Goal: Task Accomplishment & Management: Manage account settings

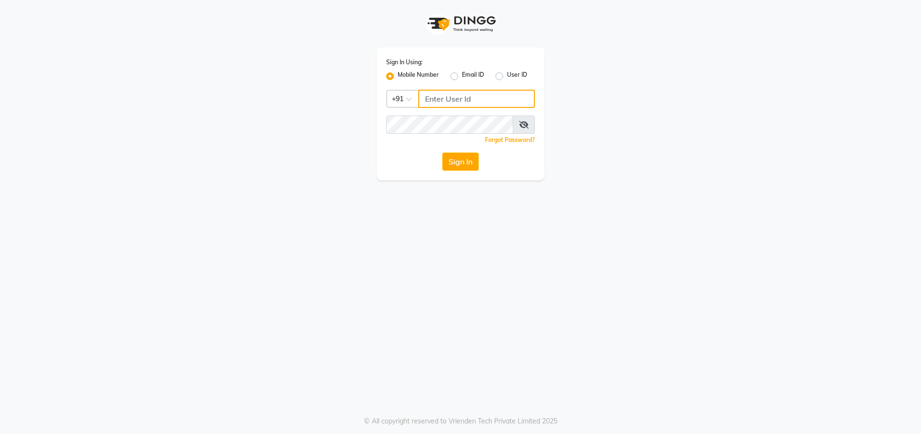
click at [431, 96] on input "Username" at bounding box center [476, 99] width 117 height 18
type input "972822000"
click at [523, 121] on icon at bounding box center [524, 125] width 10 height 8
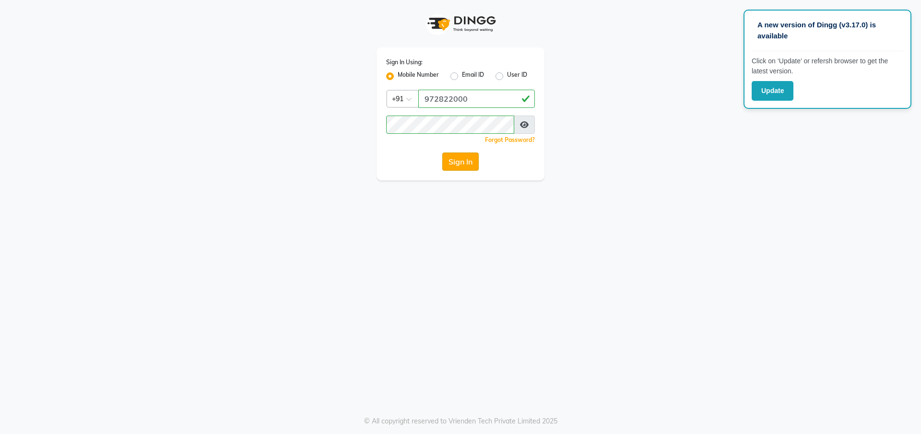
click at [467, 158] on button "Sign In" at bounding box center [460, 162] width 36 height 18
click at [466, 163] on button "Sign In" at bounding box center [460, 162] width 36 height 18
click at [469, 156] on button "Sign In" at bounding box center [460, 162] width 36 height 18
click at [463, 159] on button "Sign In" at bounding box center [460, 162] width 36 height 18
click at [464, 158] on button "Sign In" at bounding box center [460, 162] width 36 height 18
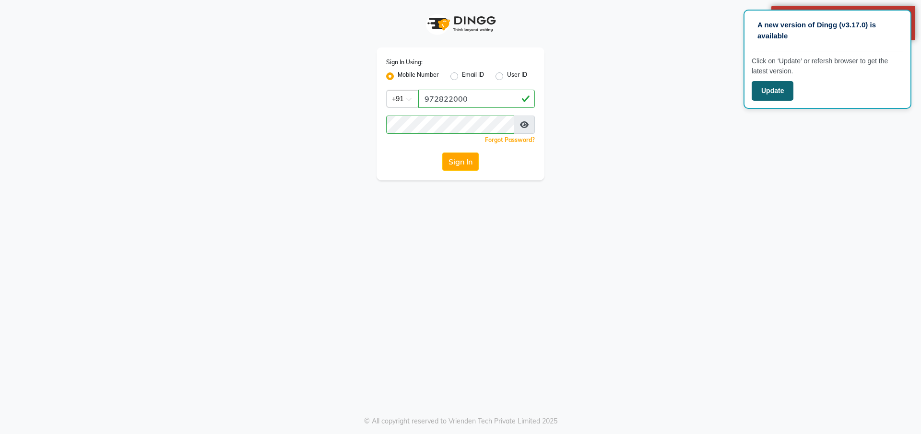
click at [756, 85] on button "Update" at bounding box center [773, 91] width 42 height 20
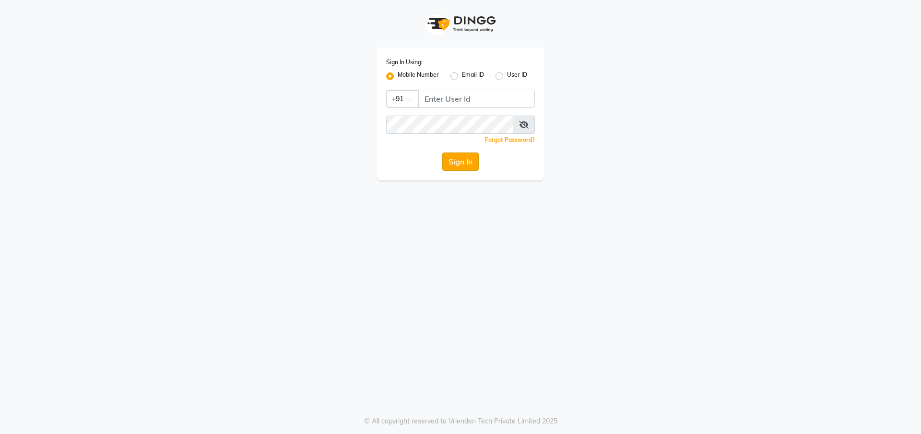
click at [451, 158] on button "Sign In" at bounding box center [460, 162] width 36 height 18
click at [467, 101] on input "Username" at bounding box center [476, 99] width 117 height 18
type input "9728722000"
click at [523, 123] on icon at bounding box center [524, 125] width 10 height 8
click at [466, 165] on button "Sign In" at bounding box center [460, 162] width 36 height 18
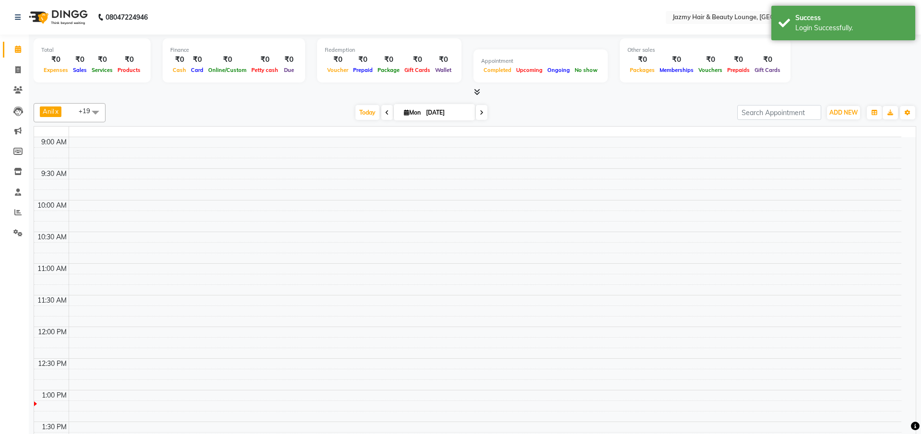
select select "en"
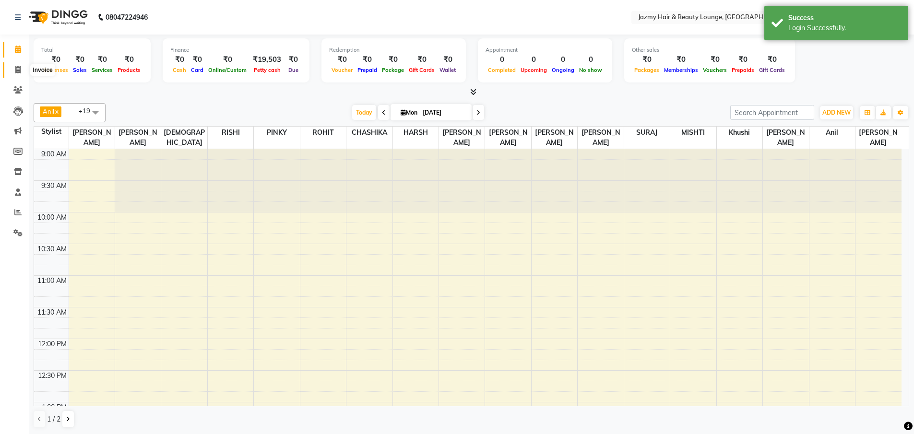
click at [15, 73] on span at bounding box center [18, 70] width 17 height 11
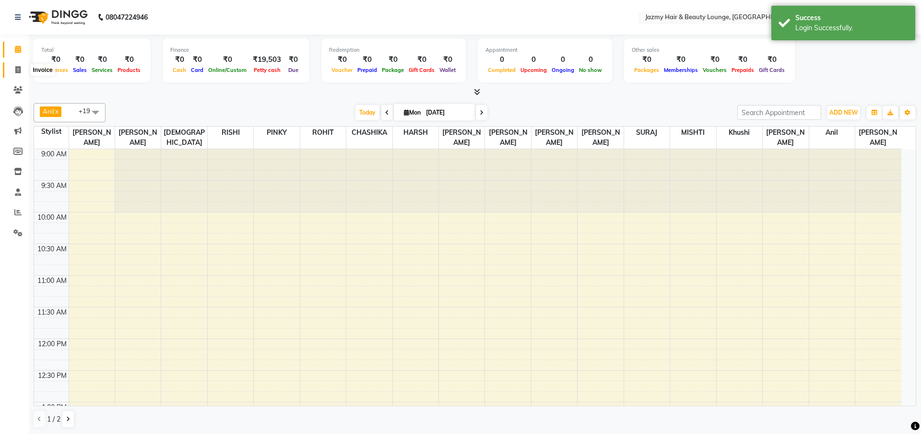
select select "759"
select select "service"
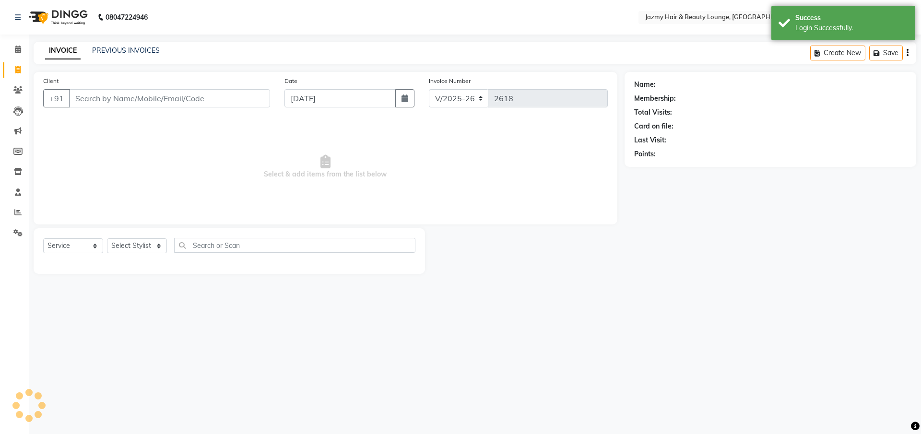
click at [114, 99] on input "Client" at bounding box center [169, 98] width 201 height 18
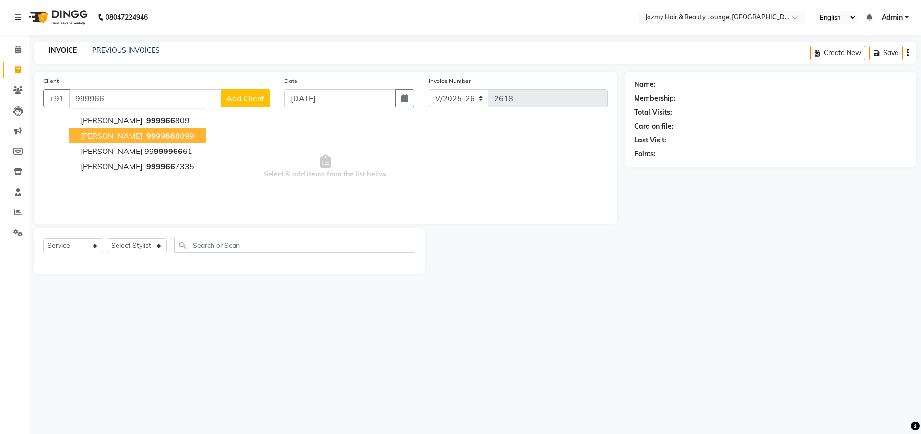
click at [95, 133] on span "[PERSON_NAME]" at bounding box center [112, 136] width 62 height 10
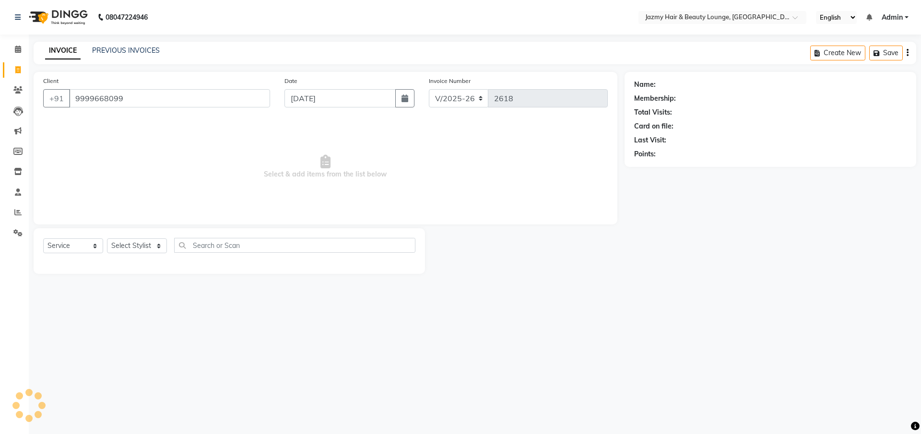
type input "9999668099"
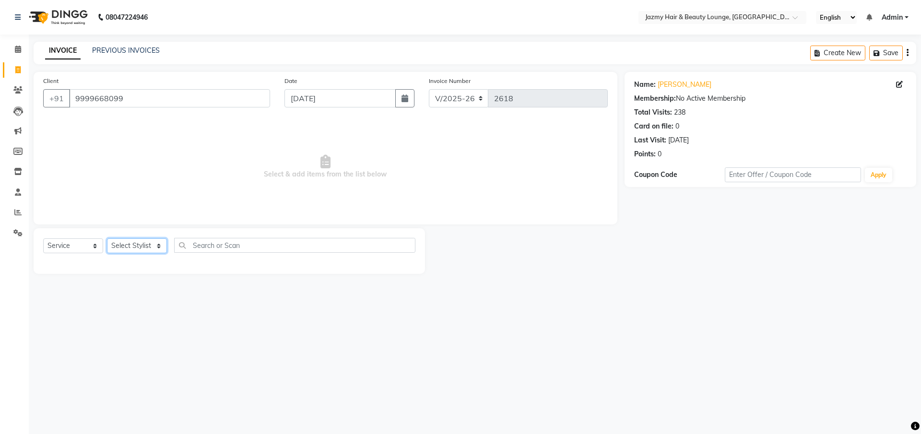
click at [118, 244] on select "Select Stylist AMIT [PERSON_NAME] [PERSON_NAME] CHASHIKA [PERSON_NAME] [PERSON_…" at bounding box center [137, 245] width 60 height 15
select select "32193"
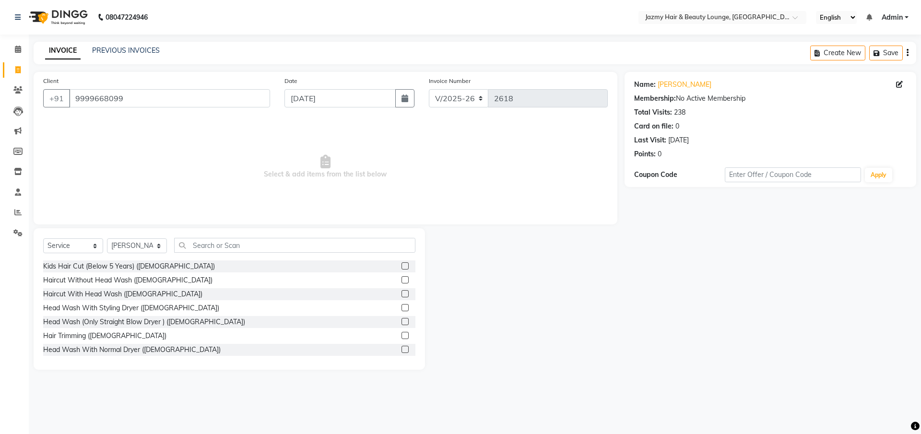
click at [402, 320] on label at bounding box center [405, 321] width 7 height 7
click at [402, 320] on input "checkbox" at bounding box center [405, 322] width 6 height 6
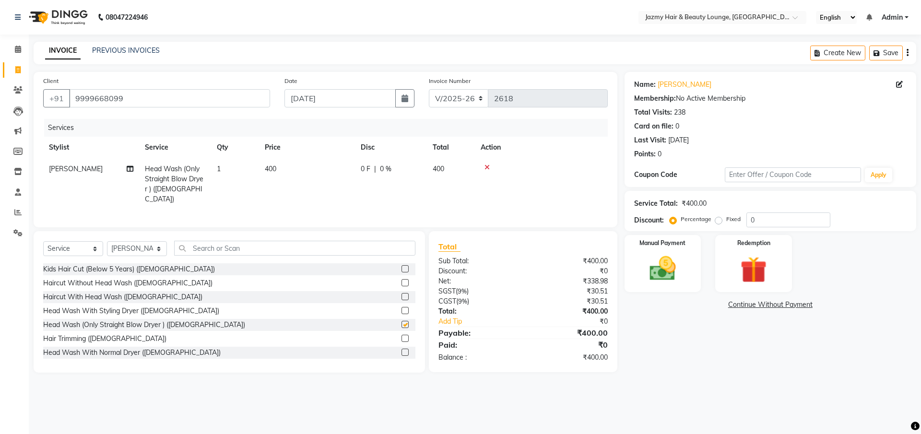
checkbox input "false"
click at [748, 215] on input "0" at bounding box center [788, 220] width 84 height 15
type input "20"
click at [662, 271] on img at bounding box center [662, 269] width 45 height 32
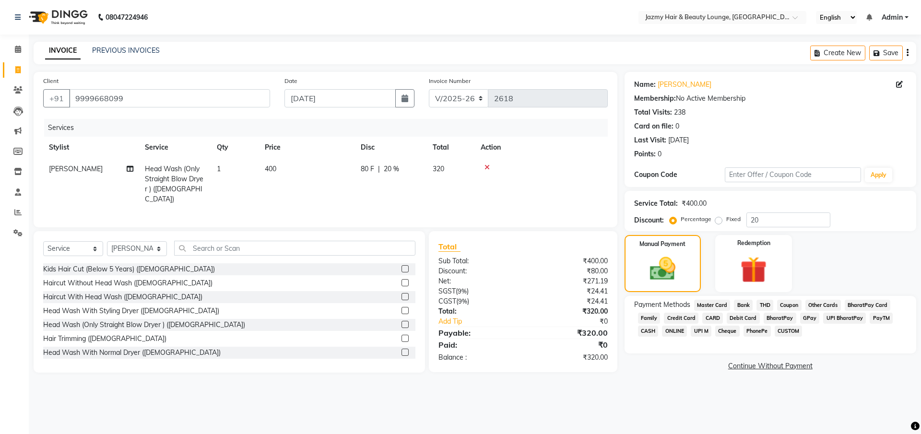
click at [881, 317] on span "PayTM" at bounding box center [881, 318] width 23 height 11
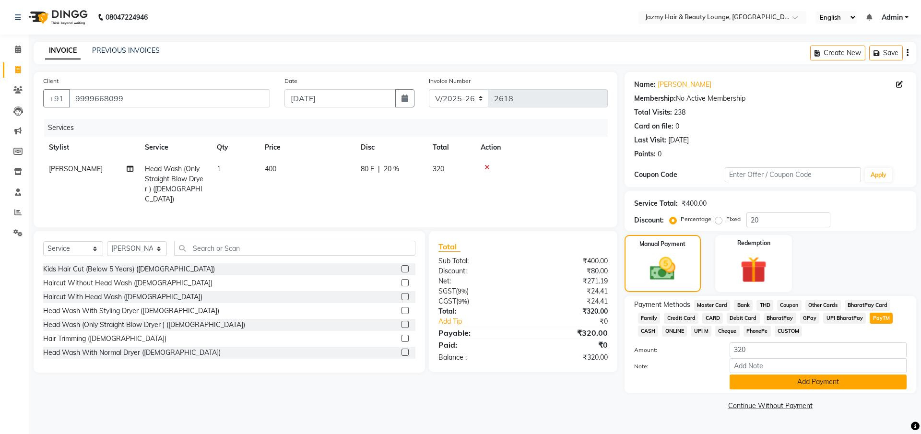
click at [860, 381] on button "Add Payment" at bounding box center [818, 382] width 177 height 15
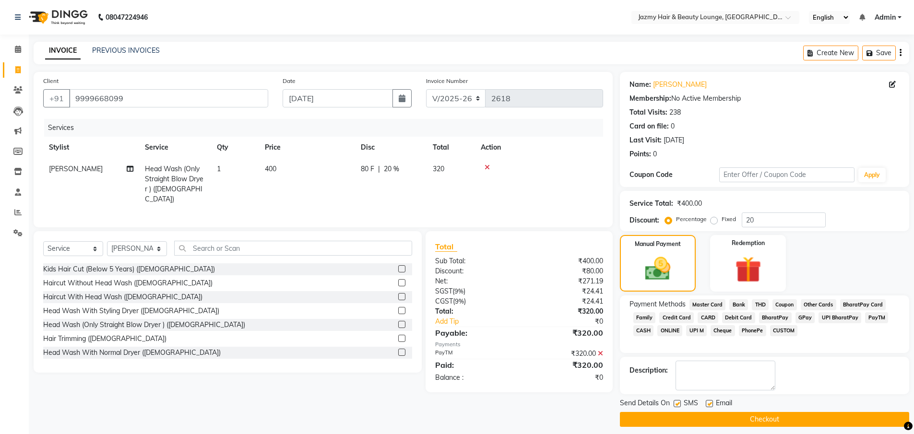
click at [855, 415] on button "Checkout" at bounding box center [764, 419] width 289 height 15
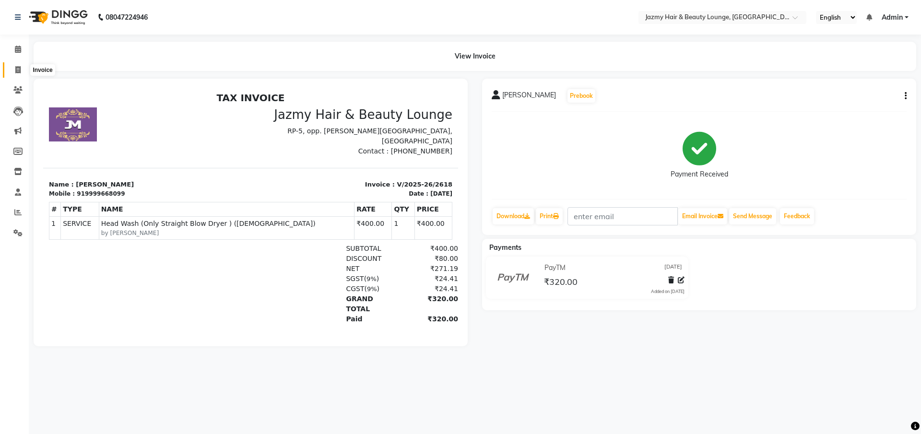
click at [18, 71] on icon at bounding box center [17, 69] width 5 height 7
select select "service"
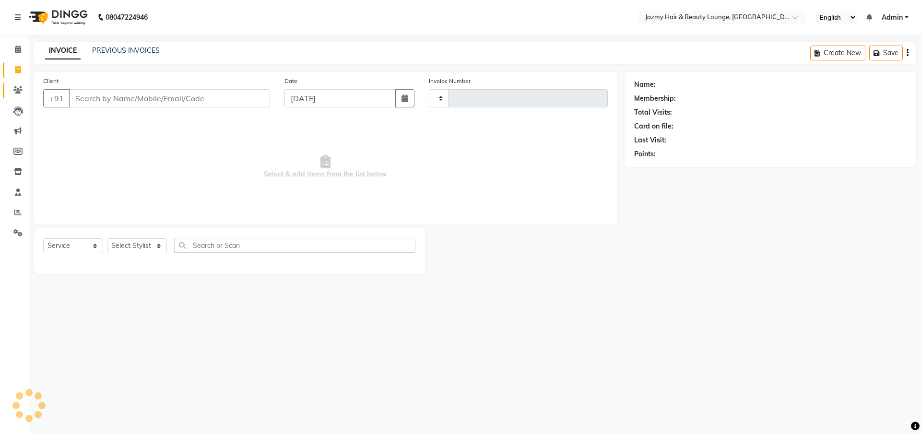
type input "2619"
select select "759"
click at [16, 190] on icon at bounding box center [18, 192] width 6 height 7
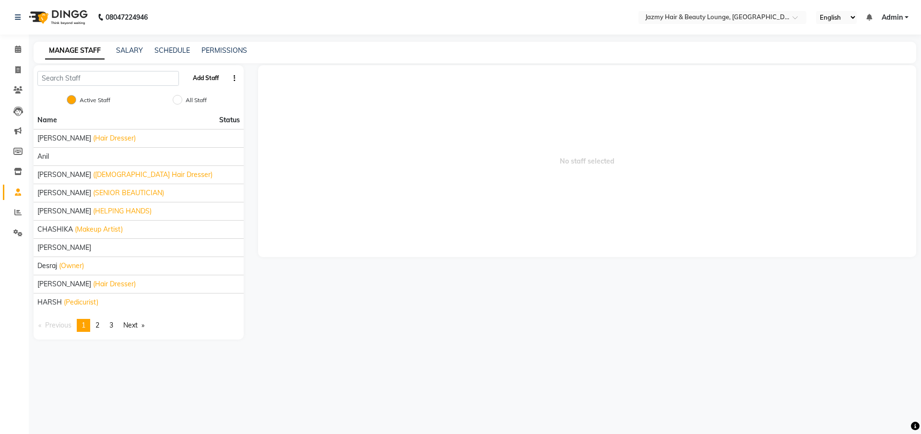
click at [199, 78] on button "Add Staff" at bounding box center [206, 78] width 34 height 16
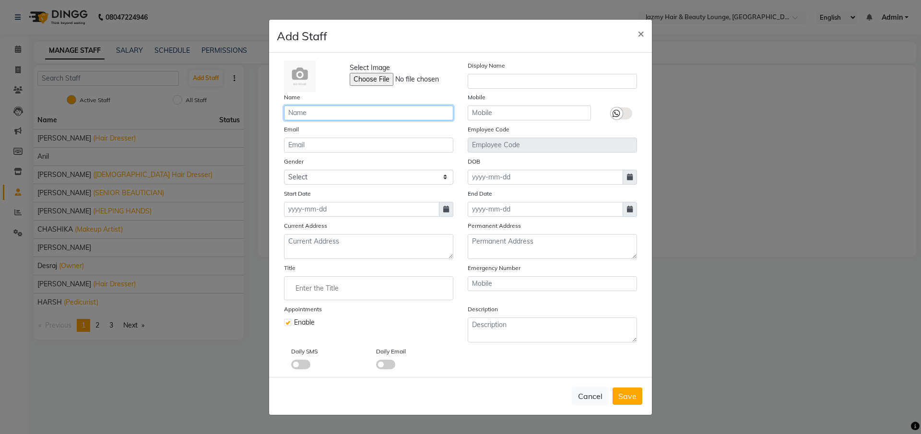
click at [303, 113] on input "text" at bounding box center [368, 113] width 169 height 15
type input "[PERSON_NAME]"
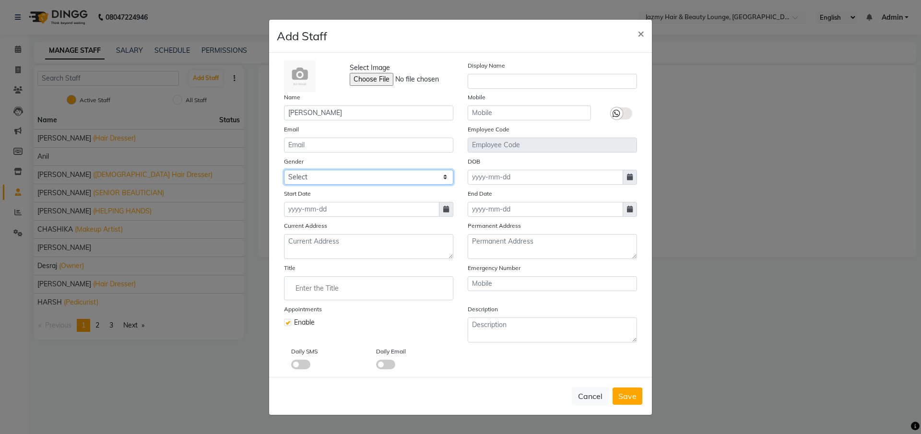
click at [309, 171] on select "Select [DEMOGRAPHIC_DATA] [DEMOGRAPHIC_DATA] Other Prefer Not To Say" at bounding box center [368, 177] width 169 height 15
select select "[DEMOGRAPHIC_DATA]"
click at [330, 215] on input at bounding box center [361, 209] width 155 height 15
select select "9"
select select "2025"
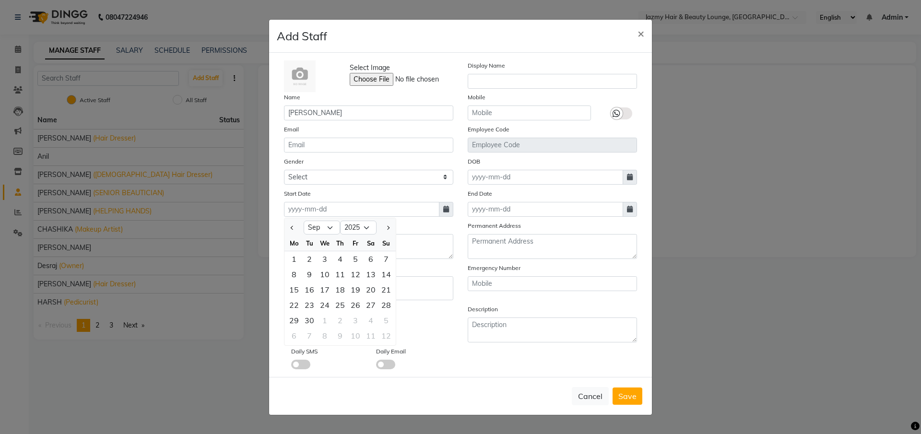
click at [486, 357] on div "Daily SMS Daily Email" at bounding box center [460, 357] width 367 height 23
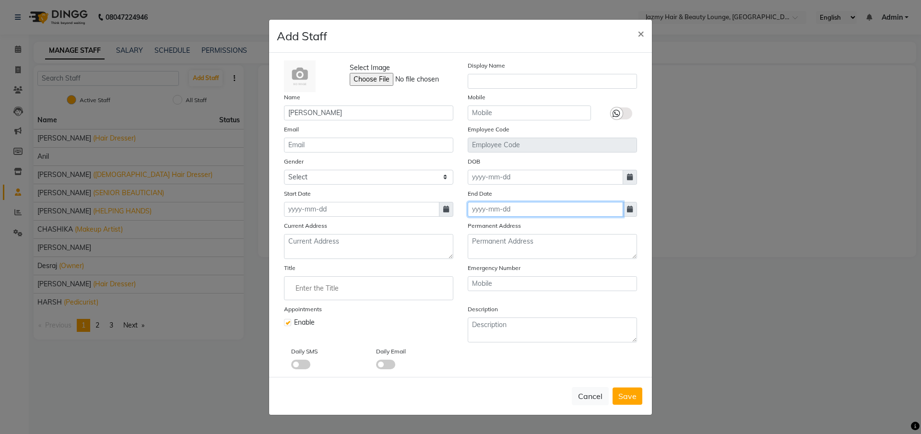
click at [491, 209] on input at bounding box center [545, 209] width 155 height 15
select select "9"
select select "2025"
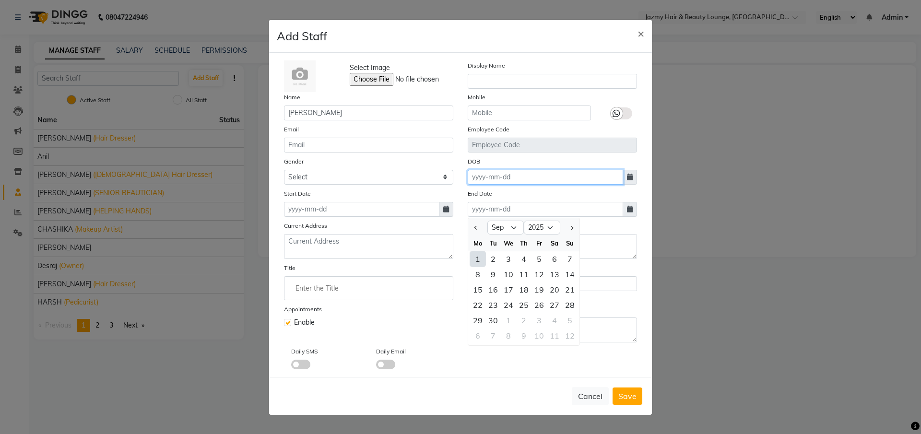
click at [509, 177] on input at bounding box center [545, 177] width 155 height 15
select select "9"
select select "2025"
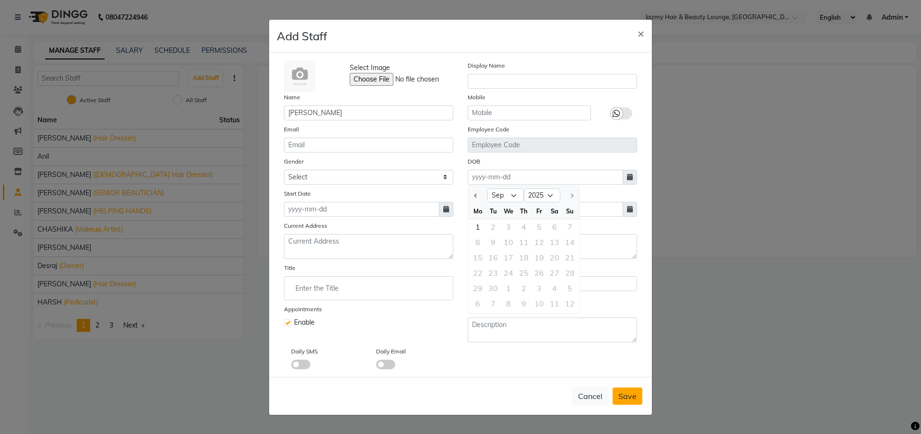
click at [636, 393] on span "Save" at bounding box center [627, 396] width 18 height 10
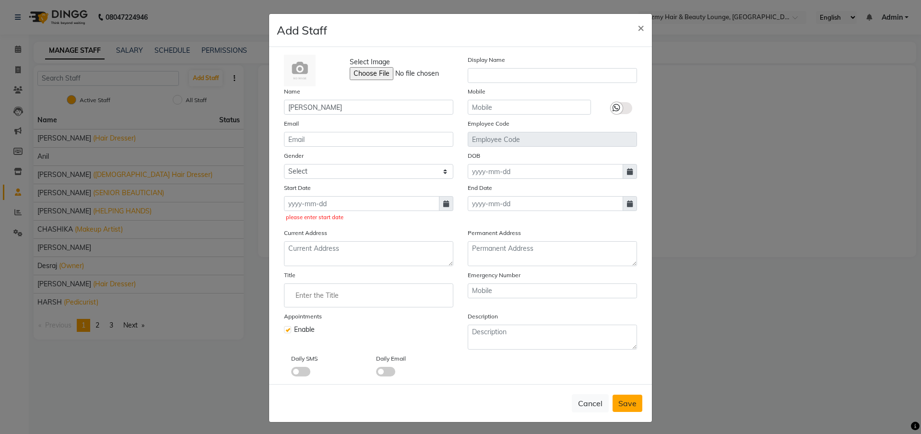
click at [633, 400] on button "Save" at bounding box center [628, 403] width 30 height 17
click at [306, 207] on input at bounding box center [361, 203] width 155 height 15
select select "9"
select select "2025"
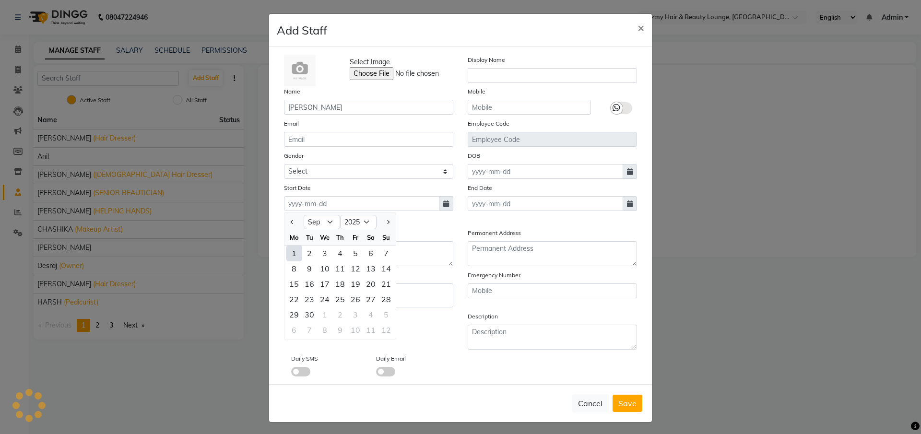
click at [294, 249] on div "1" at bounding box center [293, 253] width 15 height 15
type input "[DATE]"
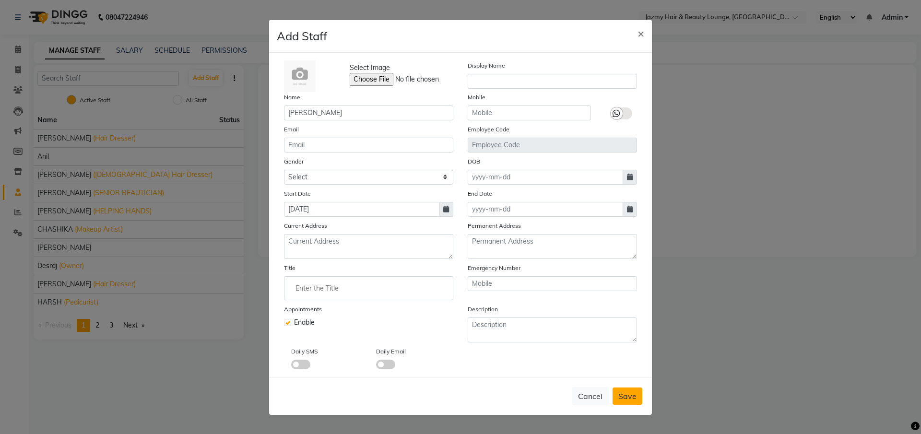
click at [640, 399] on button "Save" at bounding box center [628, 396] width 30 height 17
select select
checkbox input "false"
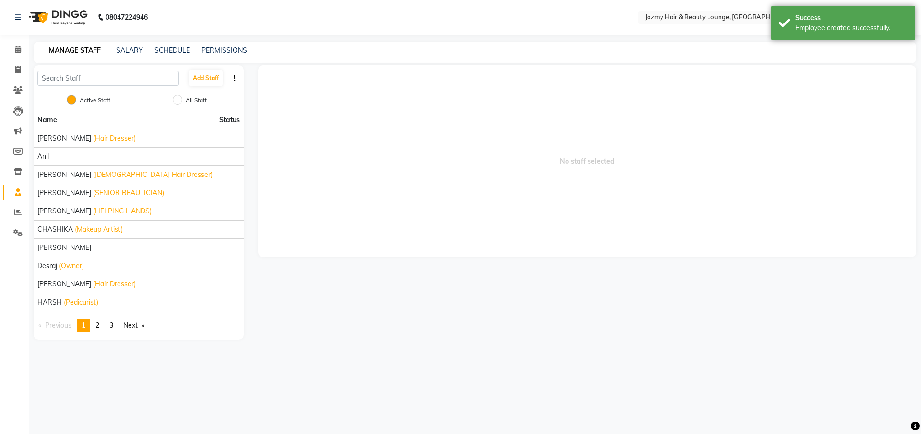
click at [232, 74] on button "button" at bounding box center [235, 78] width 10 height 10
click at [236, 77] on button "button" at bounding box center [235, 78] width 10 height 10
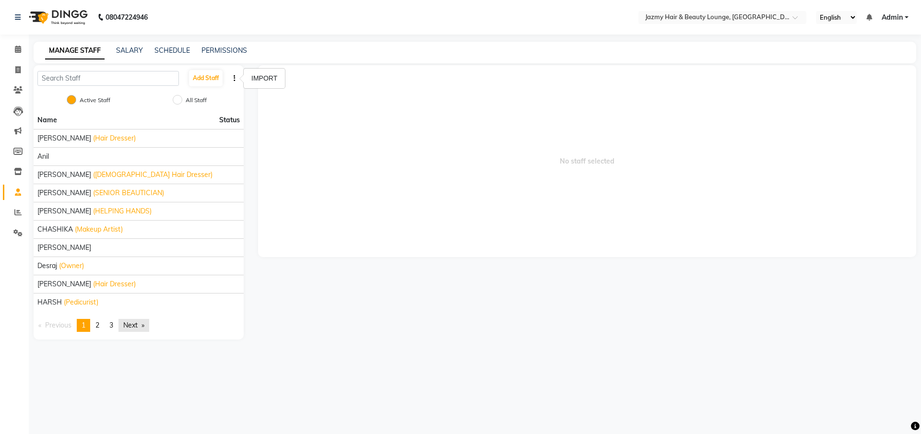
click at [140, 324] on link "Next page" at bounding box center [133, 325] width 31 height 13
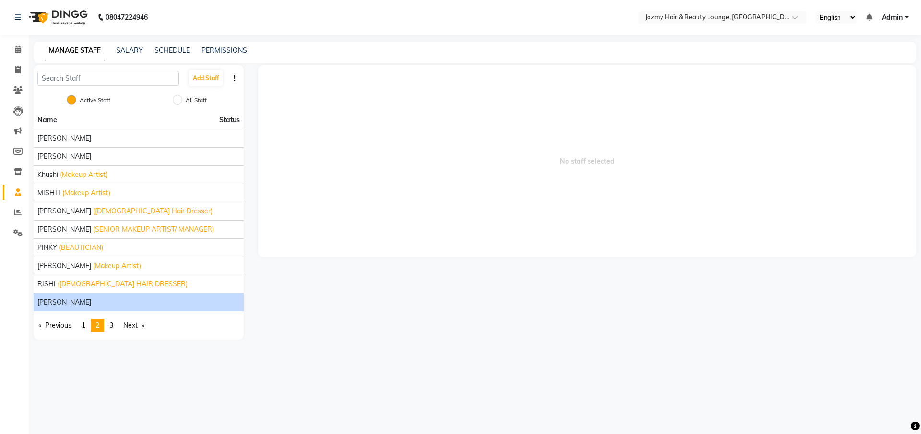
click at [101, 296] on li "[PERSON_NAME]" at bounding box center [139, 302] width 210 height 18
click at [100, 298] on div "[PERSON_NAME]" at bounding box center [138, 302] width 202 height 10
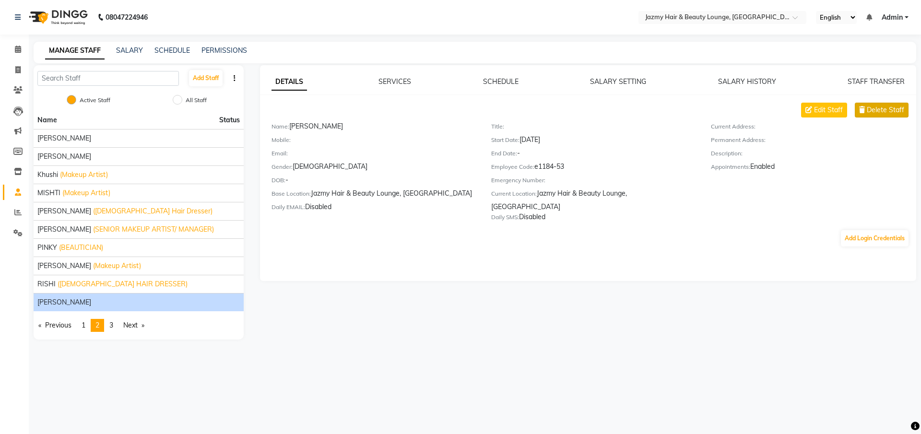
click at [864, 112] on icon at bounding box center [862, 109] width 6 height 7
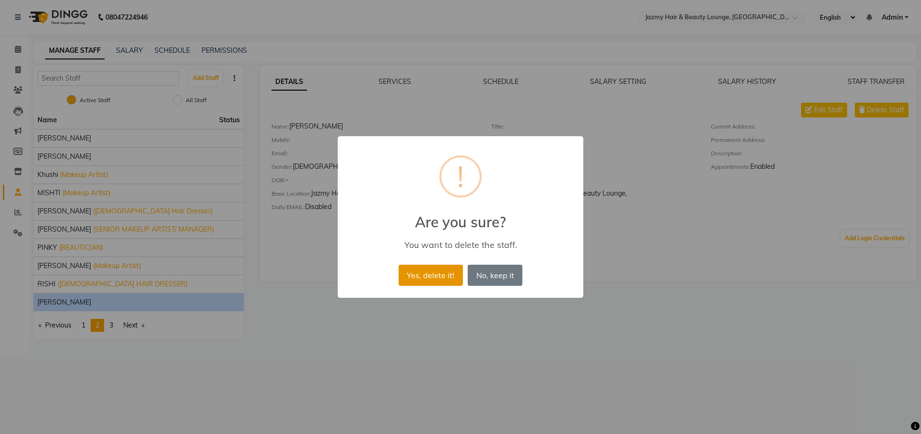
click at [425, 267] on button "Yes, delete it!" at bounding box center [431, 275] width 64 height 21
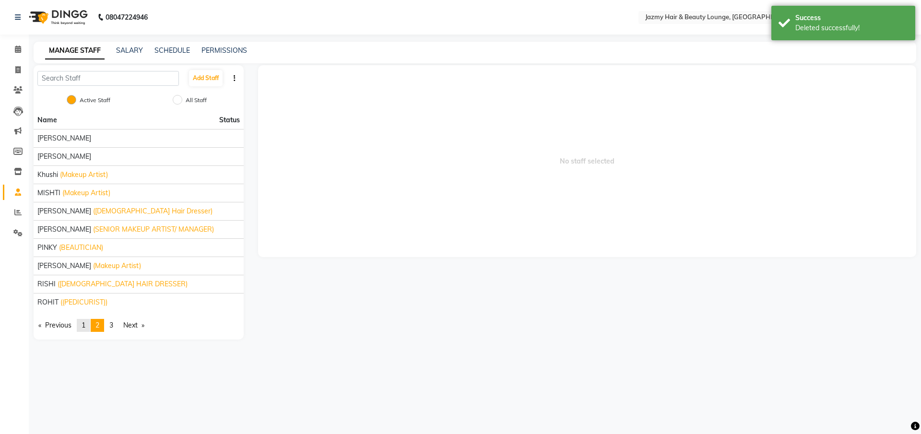
click at [85, 323] on span "1" at bounding box center [84, 325] width 4 height 9
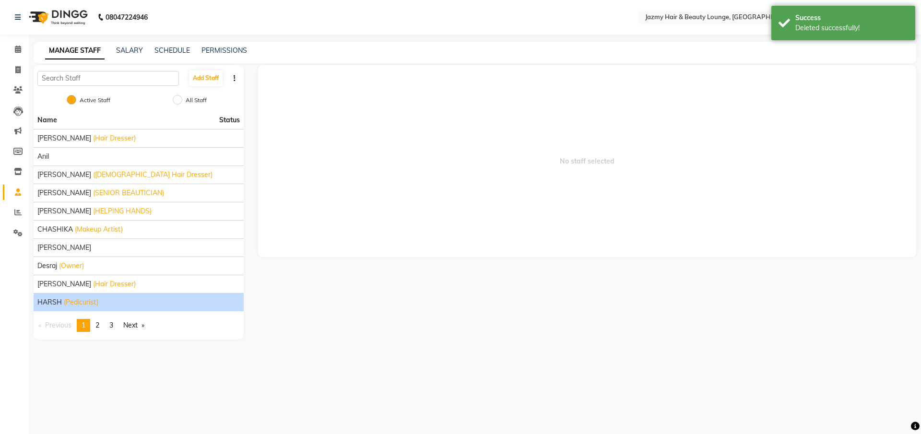
click at [85, 303] on span "(Pedicurist)" at bounding box center [81, 302] width 35 height 10
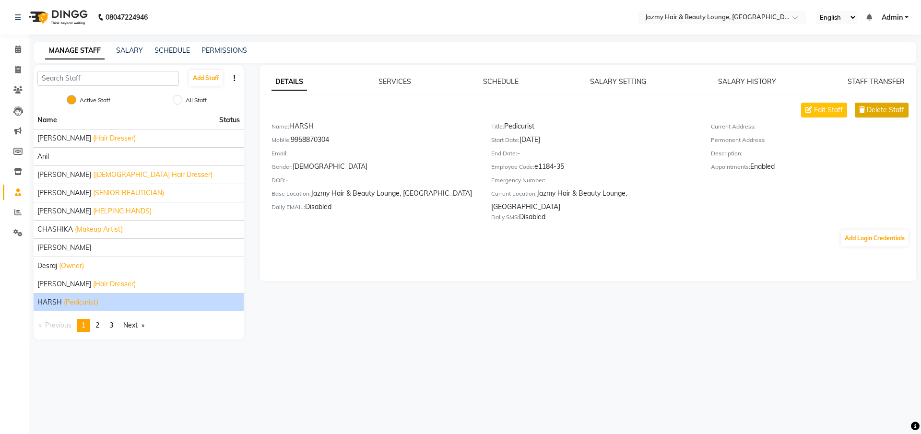
click at [899, 110] on span "Delete Staff" at bounding box center [885, 110] width 37 height 10
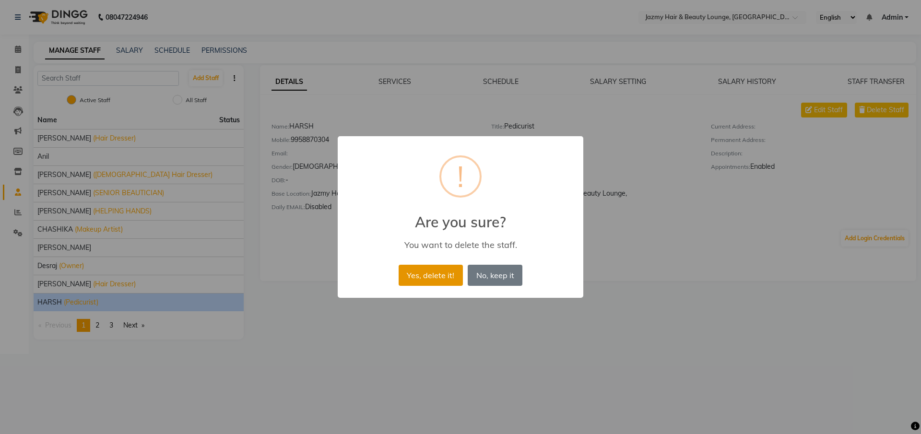
click at [450, 277] on button "Yes, delete it!" at bounding box center [431, 275] width 64 height 21
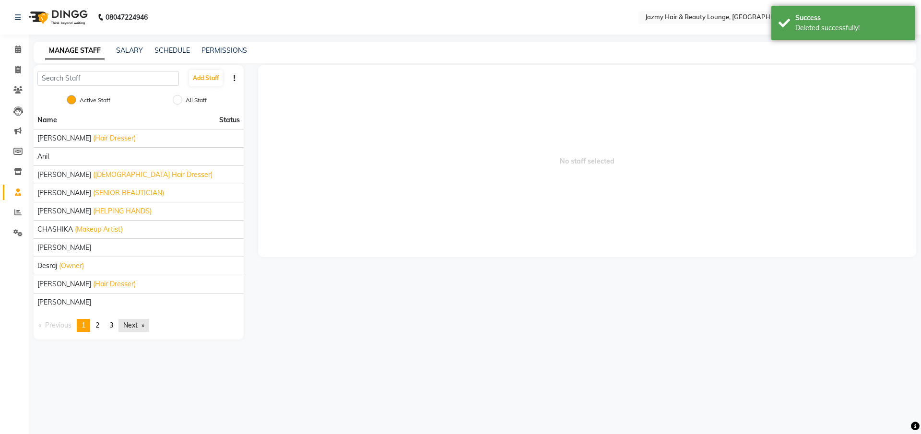
click at [128, 324] on link "Next page" at bounding box center [133, 325] width 31 height 13
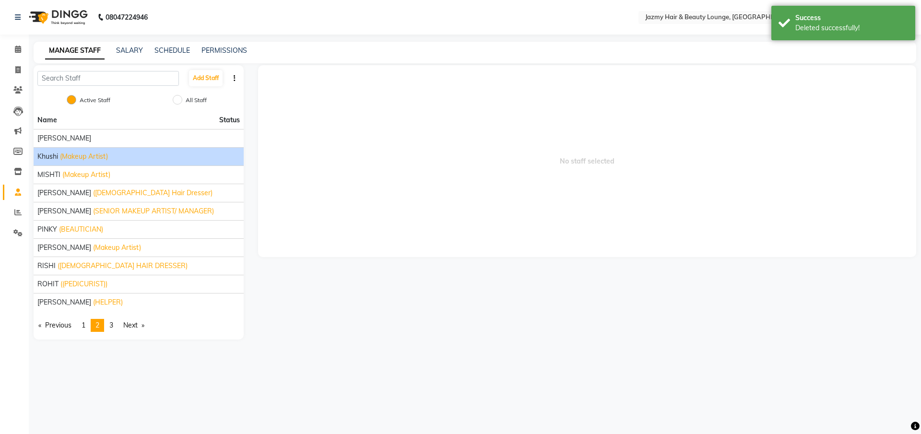
click at [94, 155] on span "(Makeup Artist)" at bounding box center [84, 157] width 48 height 10
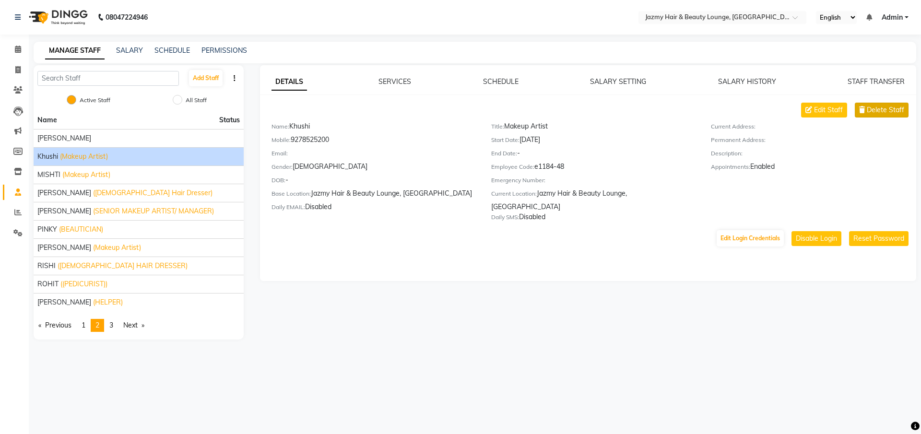
click at [884, 108] on span "Delete Staff" at bounding box center [885, 110] width 37 height 10
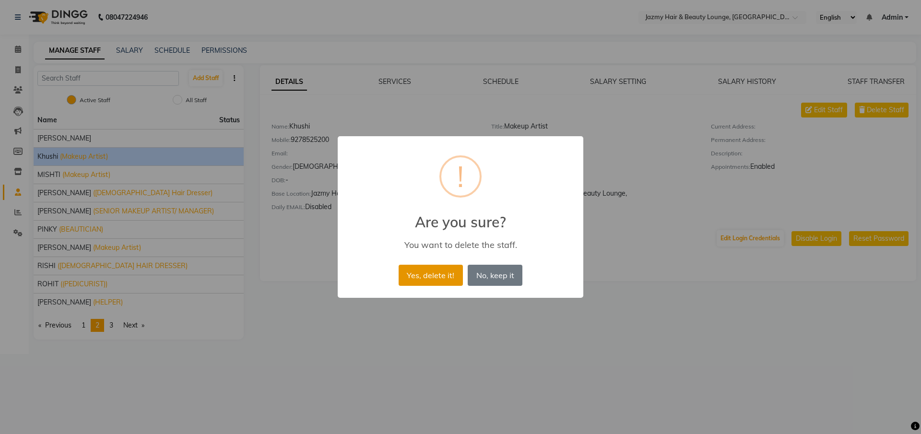
click at [430, 272] on button "Yes, delete it!" at bounding box center [431, 275] width 64 height 21
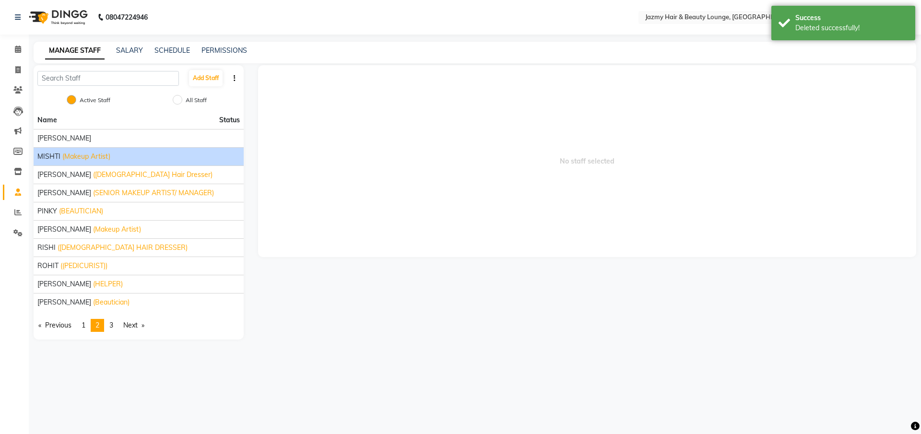
click at [173, 159] on div "MISHTI (Makeup Artist)" at bounding box center [138, 157] width 202 height 10
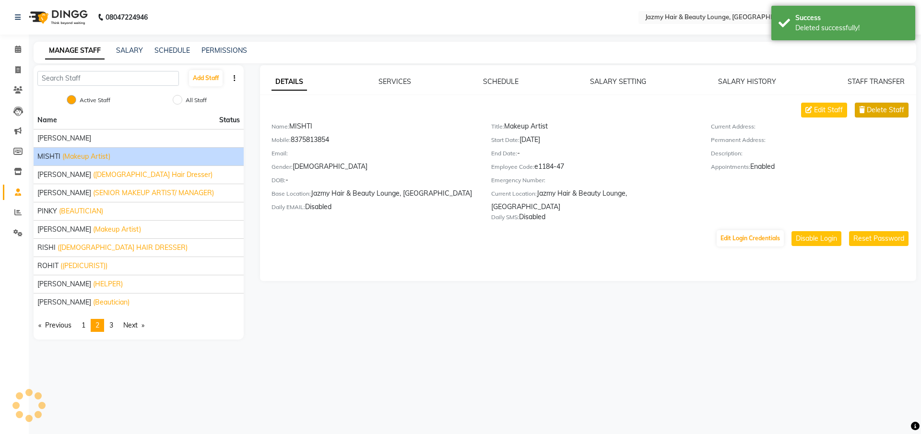
click at [888, 109] on span "Delete Staff" at bounding box center [885, 110] width 37 height 10
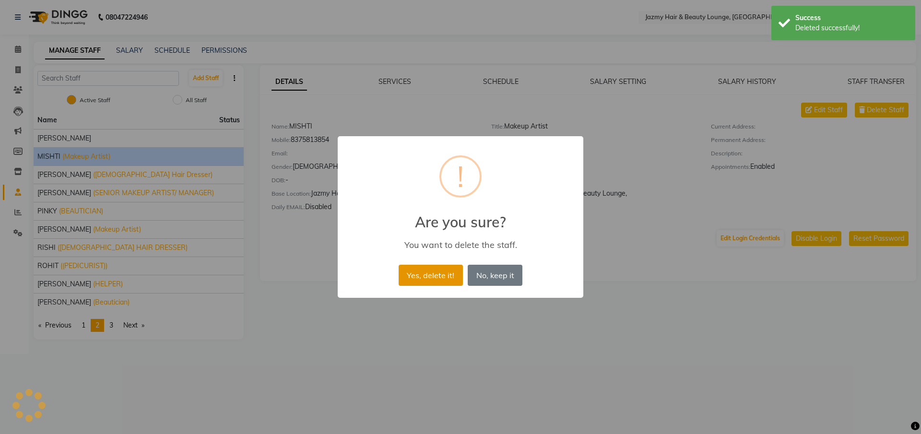
click at [423, 284] on button "Yes, delete it!" at bounding box center [431, 275] width 64 height 21
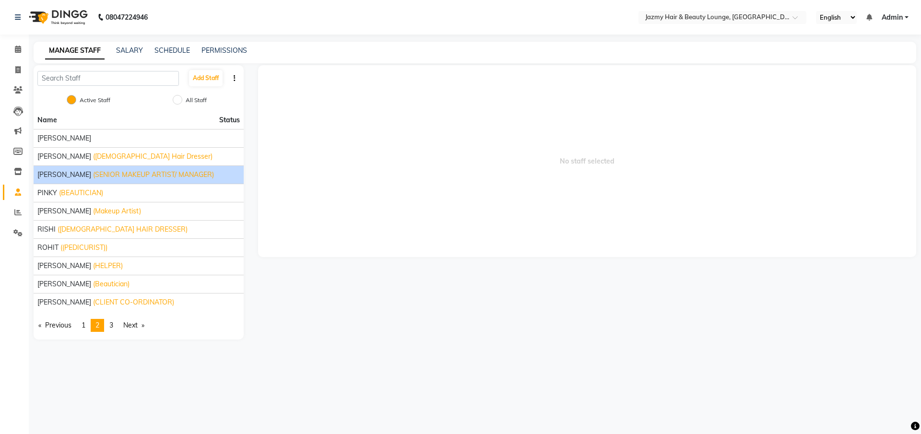
click at [174, 179] on span "(SENIOR MAKEUP ARTIST/ MANAGER)" at bounding box center [153, 175] width 121 height 10
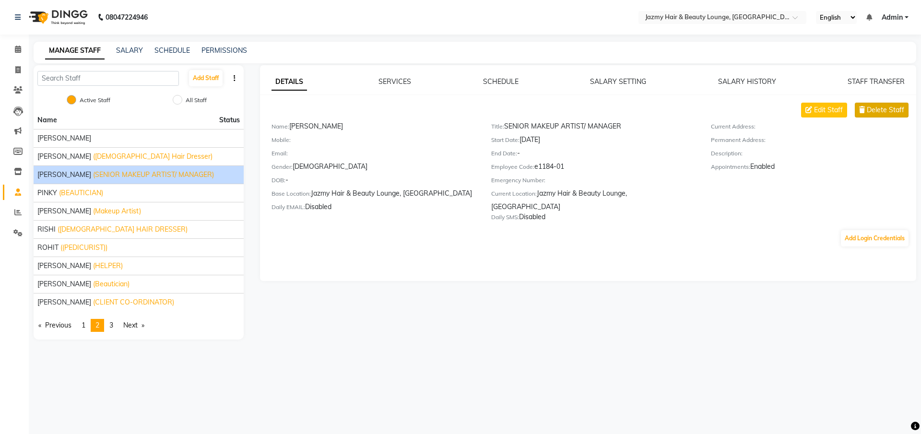
click at [883, 110] on span "Delete Staff" at bounding box center [885, 110] width 37 height 10
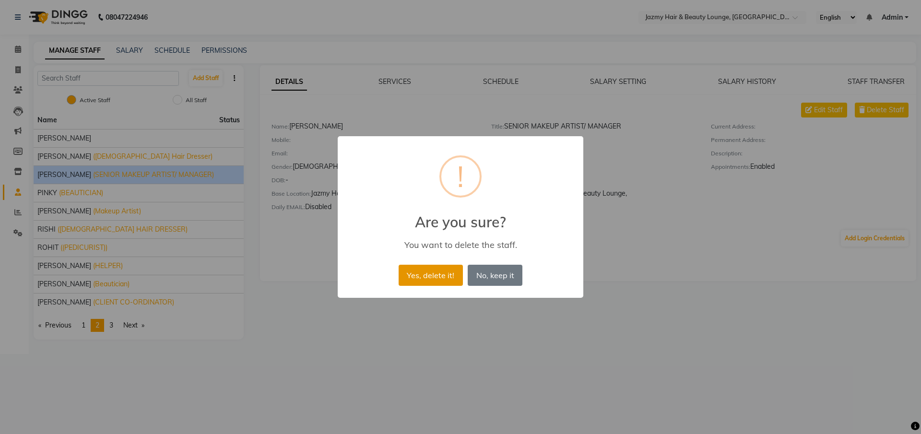
click at [427, 269] on button "Yes, delete it!" at bounding box center [431, 275] width 64 height 21
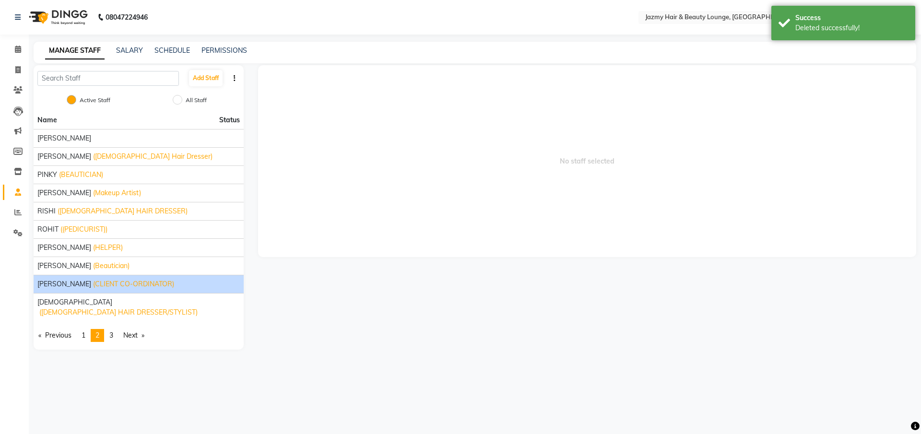
click at [175, 284] on div "[PERSON_NAME] (CLIENT CO-ORDINATOR)" at bounding box center [138, 284] width 202 height 10
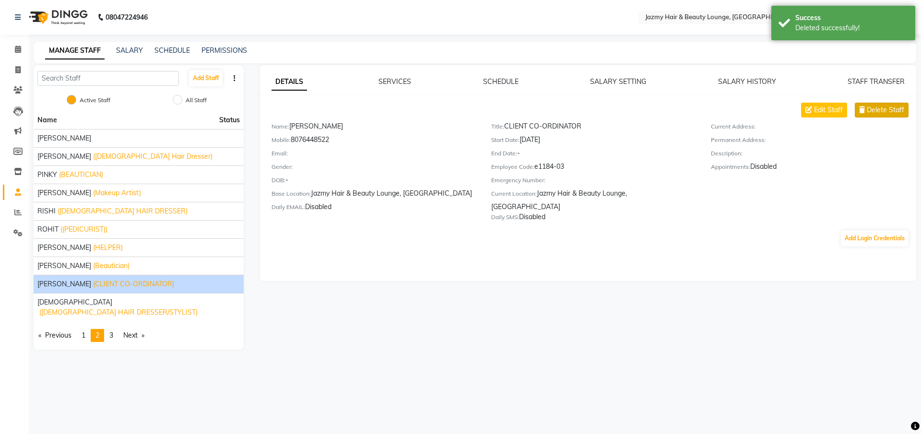
click at [871, 108] on span "Delete Staff" at bounding box center [885, 110] width 37 height 10
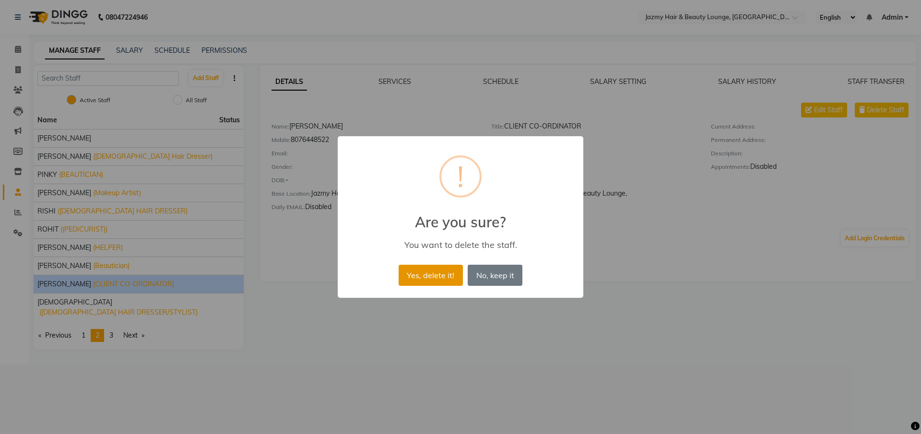
click at [441, 269] on button "Yes, delete it!" at bounding box center [431, 275] width 64 height 21
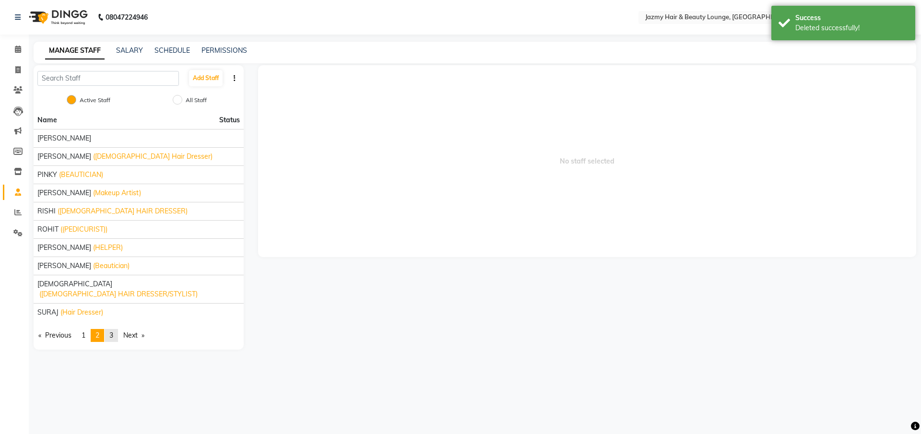
click at [112, 331] on span "3" at bounding box center [111, 335] width 4 height 9
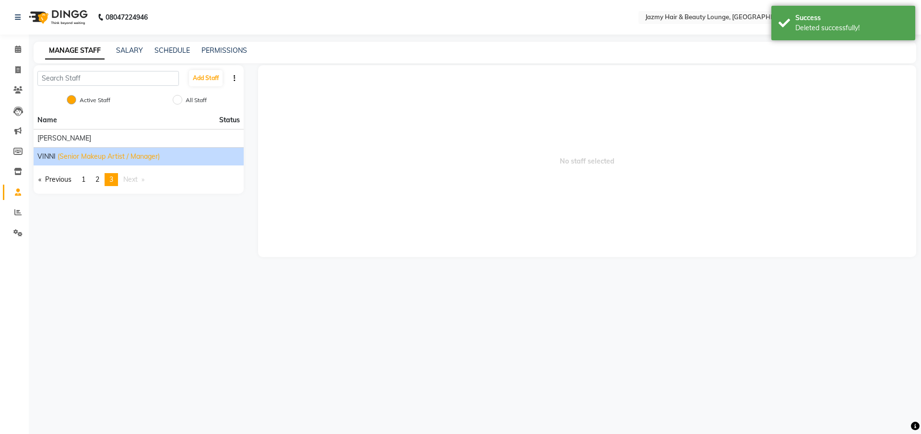
click at [107, 157] on span "(Senior Makeup Artist / Manager)" at bounding box center [109, 157] width 102 height 10
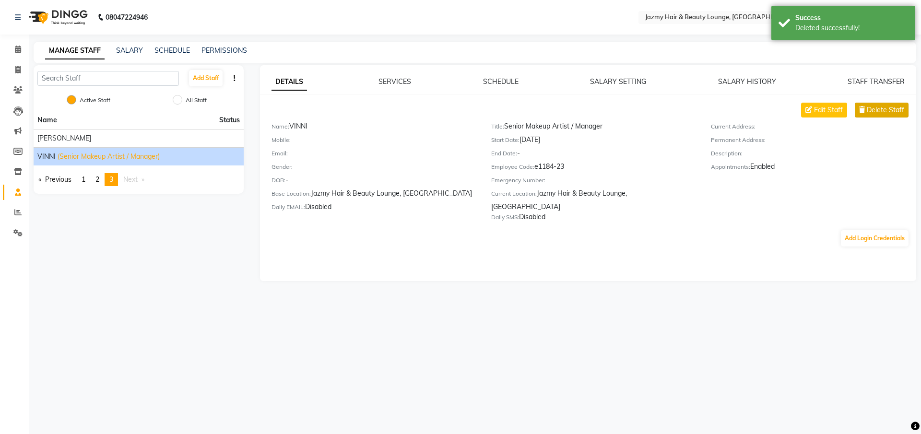
click at [872, 105] on span "Delete Staff" at bounding box center [885, 110] width 37 height 10
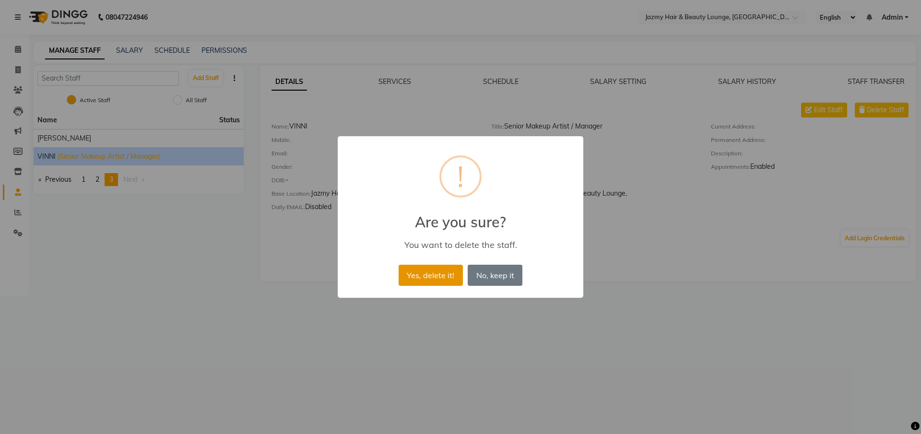
click at [445, 272] on button "Yes, delete it!" at bounding box center [431, 275] width 64 height 21
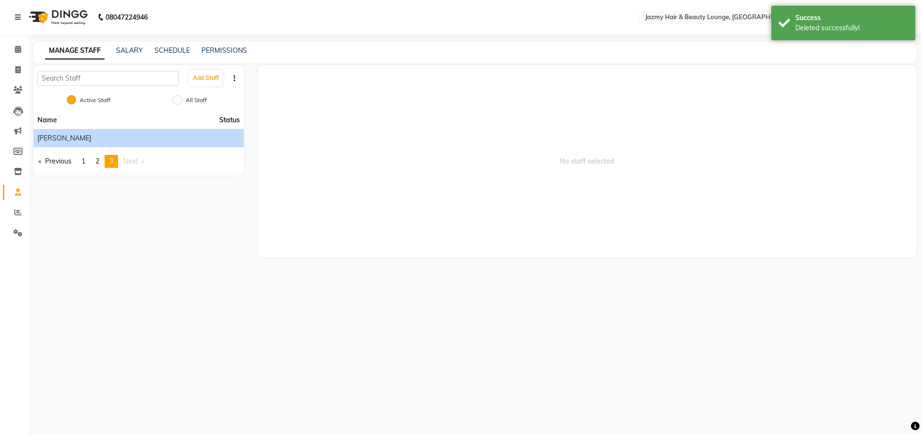
click at [208, 135] on div "[PERSON_NAME]" at bounding box center [138, 138] width 202 height 10
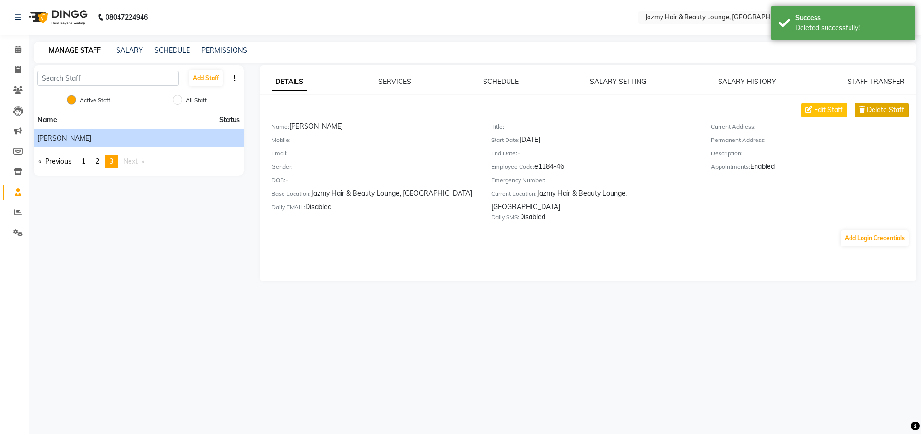
click at [882, 112] on span "Delete Staff" at bounding box center [885, 110] width 37 height 10
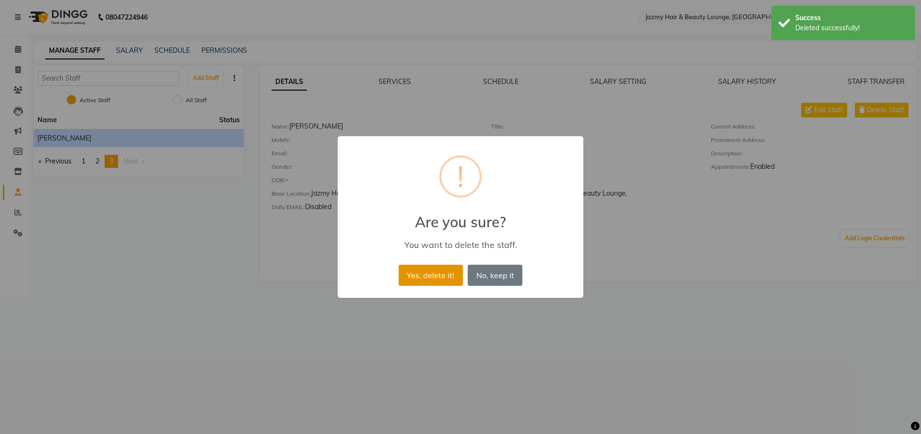
click at [454, 271] on button "Yes, delete it!" at bounding box center [431, 275] width 64 height 21
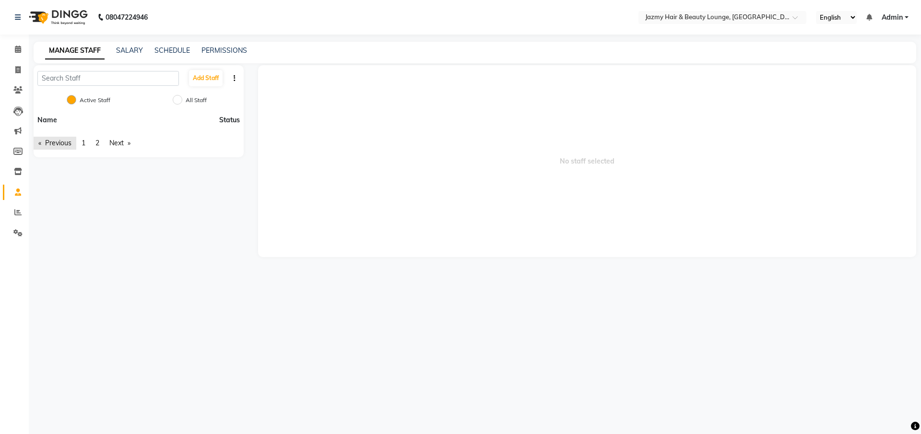
click at [68, 142] on link "Previous page" at bounding box center [55, 143] width 43 height 13
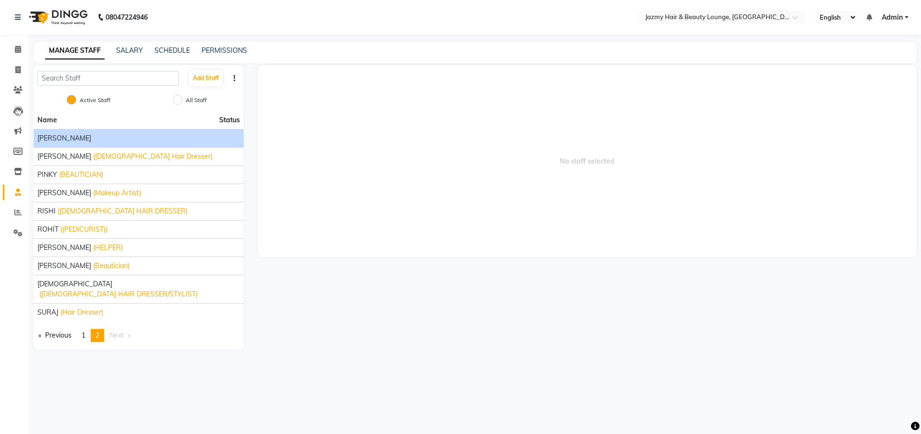
click at [68, 142] on div "[PERSON_NAME]" at bounding box center [138, 138] width 202 height 10
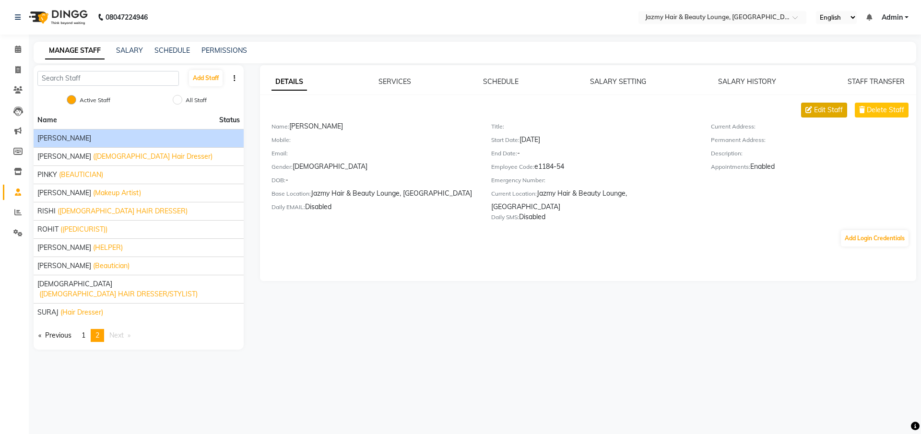
click at [813, 109] on button "Edit Staff" at bounding box center [824, 110] width 46 height 15
select select "[DEMOGRAPHIC_DATA]"
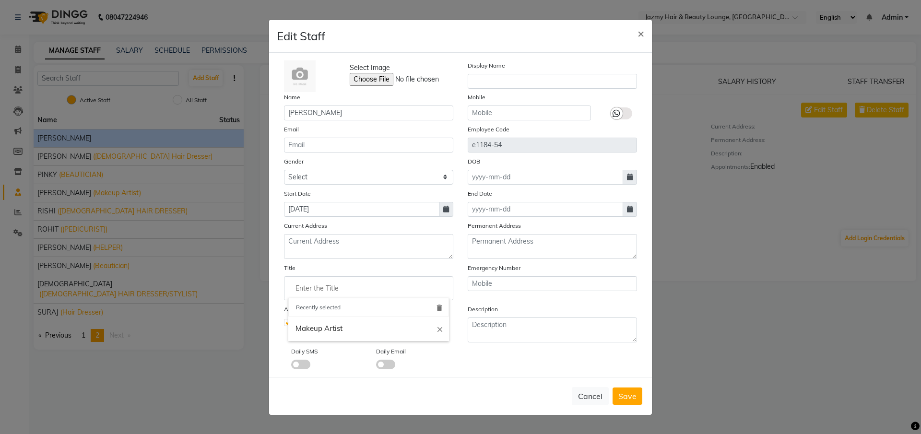
click at [378, 290] on input "Enter the Title" at bounding box center [368, 288] width 161 height 19
click at [504, 324] on div at bounding box center [460, 217] width 921 height 434
click at [314, 284] on input "Enter the Title" at bounding box center [368, 288] width 161 height 19
click at [316, 307] on link "Ped icurist" at bounding box center [368, 310] width 161 height 24
type input "Pedicurist"
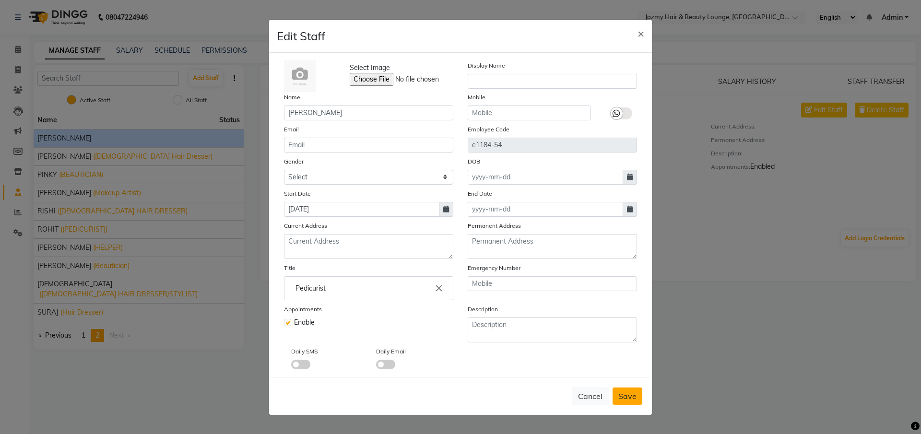
click at [628, 400] on span "Save" at bounding box center [627, 396] width 18 height 10
select select
checkbox input "false"
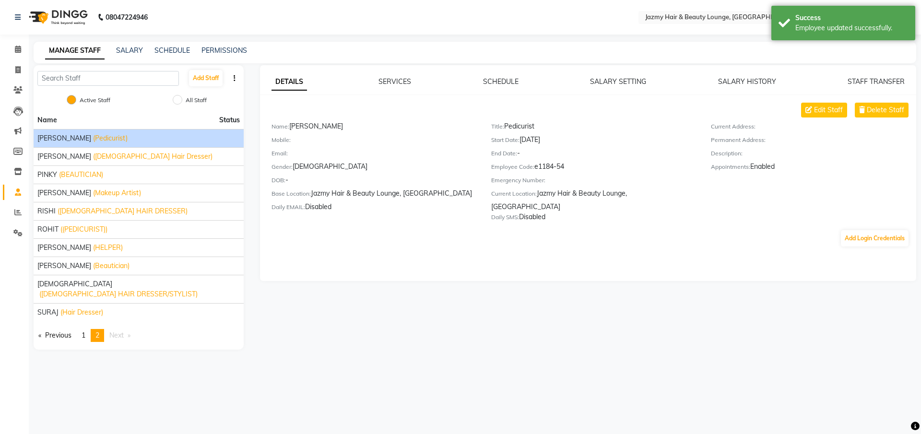
click at [102, 329] on li "You're on page 2" at bounding box center [97, 335] width 13 height 13
click at [83, 329] on link "page 1" at bounding box center [83, 335] width 13 height 13
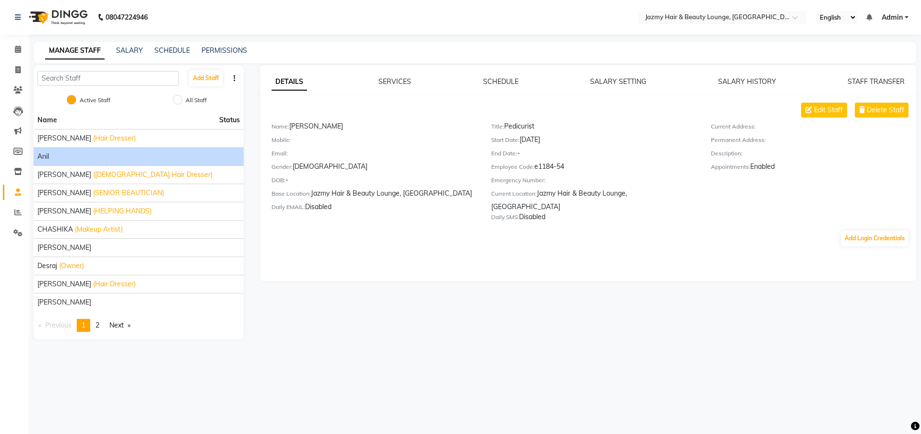
click at [102, 163] on li "Anil" at bounding box center [139, 156] width 210 height 18
click at [108, 152] on div "Anil" at bounding box center [138, 157] width 202 height 10
click at [815, 108] on span "Edit Staff" at bounding box center [828, 110] width 29 height 10
select select "[DEMOGRAPHIC_DATA]"
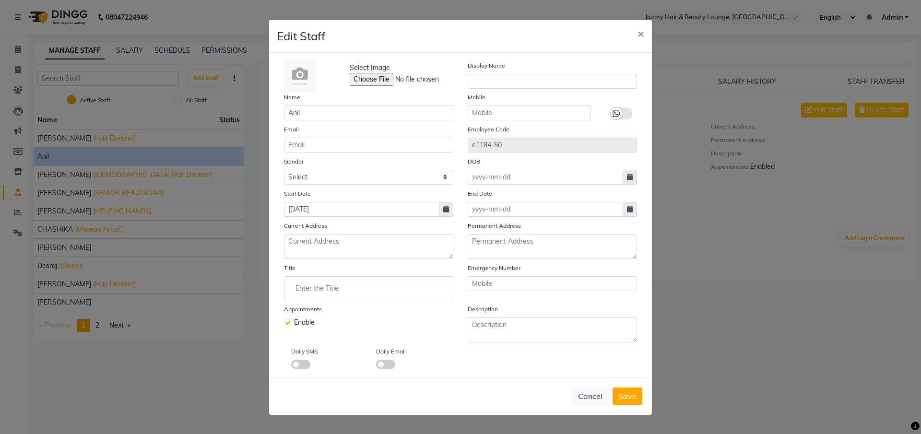
click at [306, 277] on ng-autocomplete at bounding box center [368, 288] width 169 height 24
click at [306, 292] on input "Enter the Title" at bounding box center [368, 288] width 161 height 19
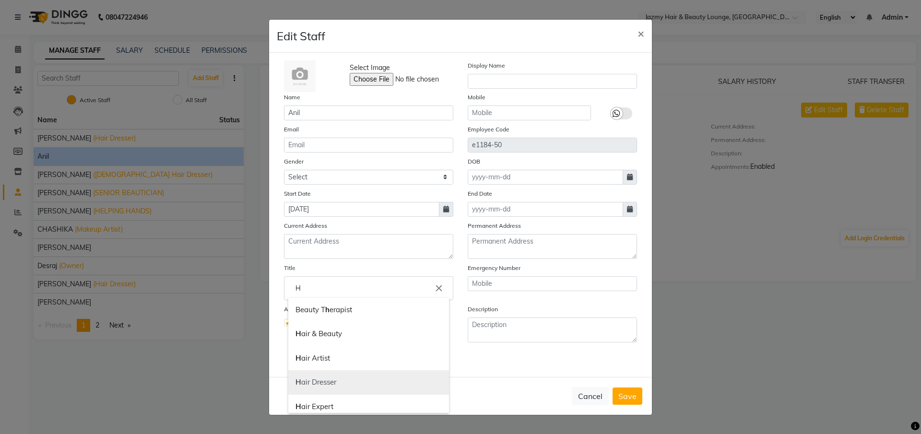
click at [326, 387] on link "H air Dresser" at bounding box center [368, 382] width 161 height 24
type input "Hair Dresser"
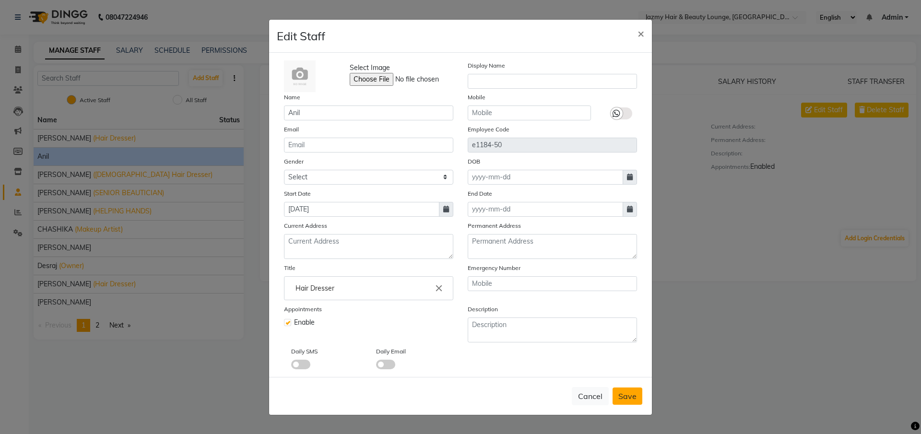
click at [631, 401] on span "Save" at bounding box center [627, 396] width 18 height 10
select select
checkbox input "false"
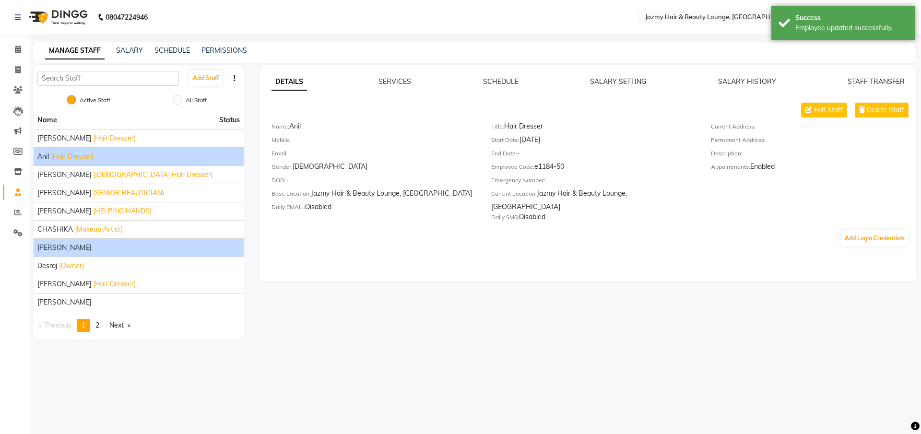
click at [106, 252] on div "[PERSON_NAME]" at bounding box center [138, 248] width 202 height 10
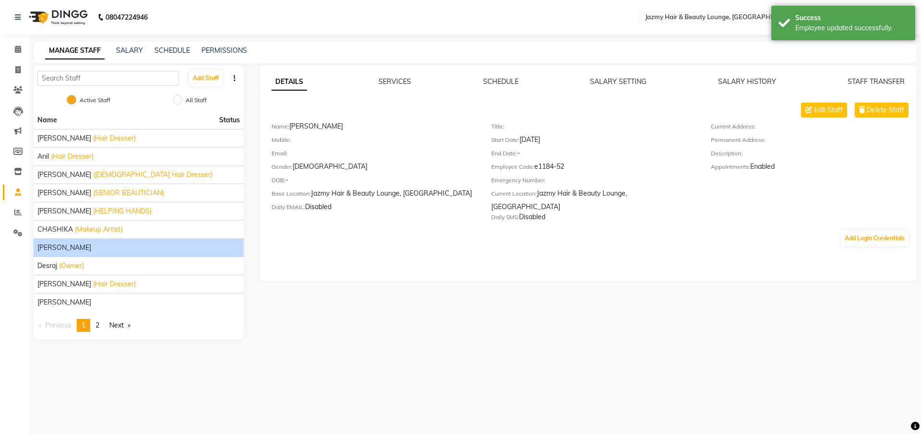
click at [107, 249] on div "[PERSON_NAME]" at bounding box center [138, 248] width 202 height 10
click at [821, 109] on span "Edit Staff" at bounding box center [828, 110] width 29 height 10
select select "[DEMOGRAPHIC_DATA]"
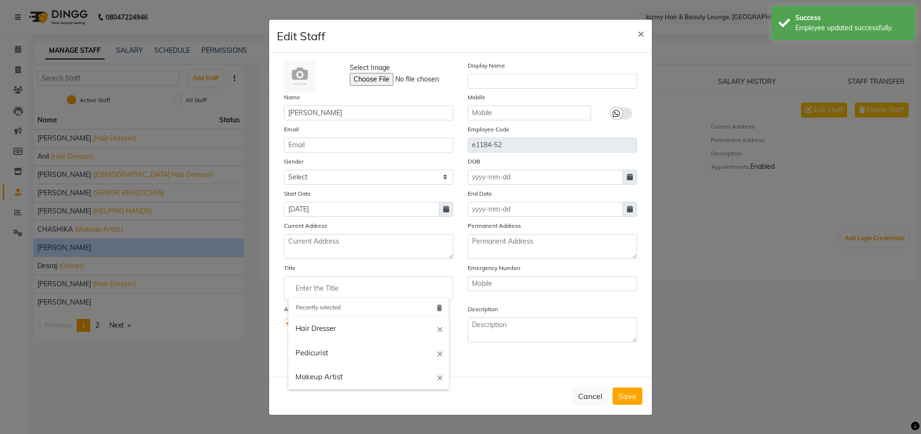
click at [343, 290] on input "Enter the Title" at bounding box center [368, 288] width 161 height 19
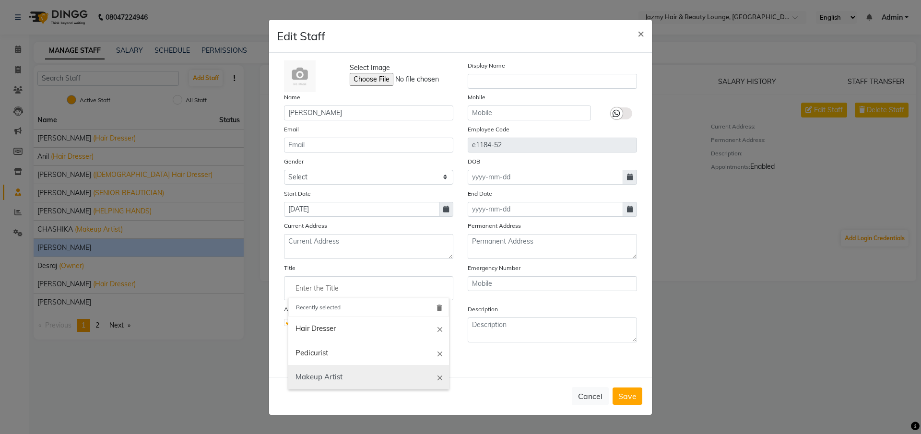
click at [339, 375] on link "Makeup Artist" at bounding box center [368, 377] width 161 height 24
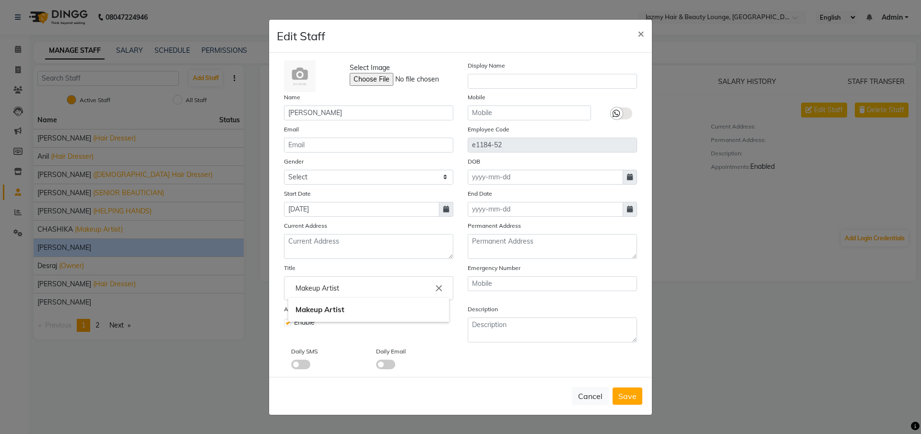
click at [343, 288] on input "Makeup Artist" at bounding box center [368, 288] width 161 height 19
type input "Makeup Artist / MANAGER"
click at [632, 390] on div at bounding box center [460, 217] width 921 height 434
click at [631, 395] on span "Save" at bounding box center [627, 396] width 18 height 10
select select
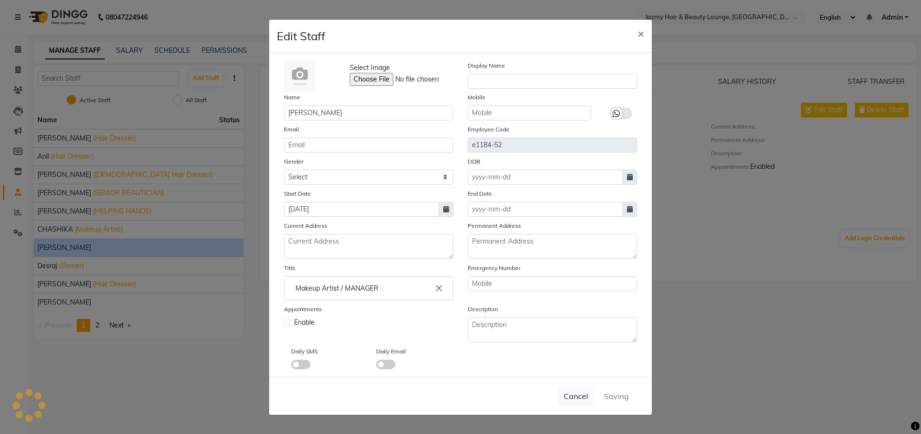
checkbox input "false"
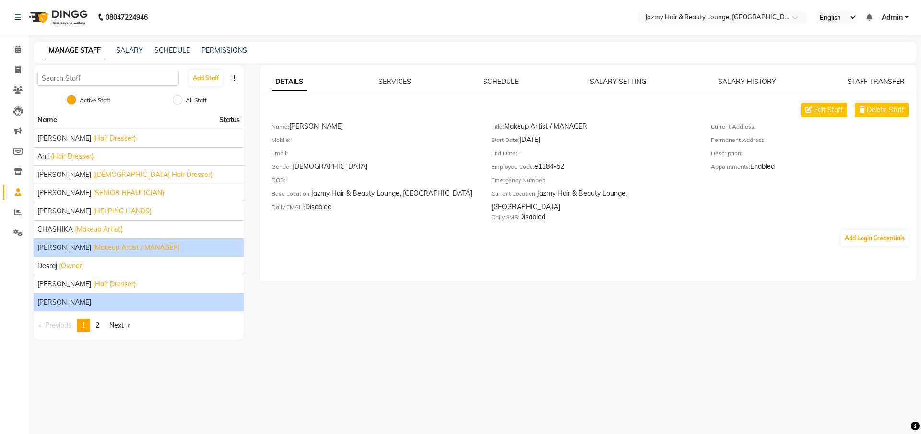
click at [160, 306] on div "[PERSON_NAME]" at bounding box center [138, 302] width 202 height 10
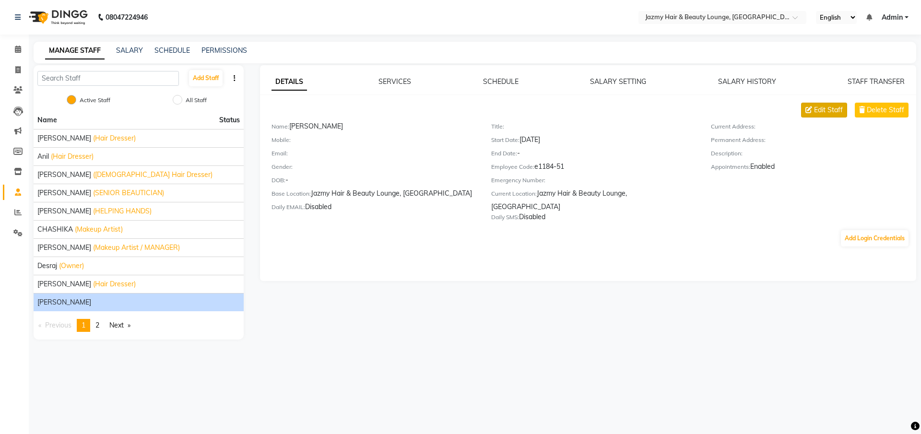
click at [823, 114] on span "Edit Staff" at bounding box center [828, 110] width 29 height 10
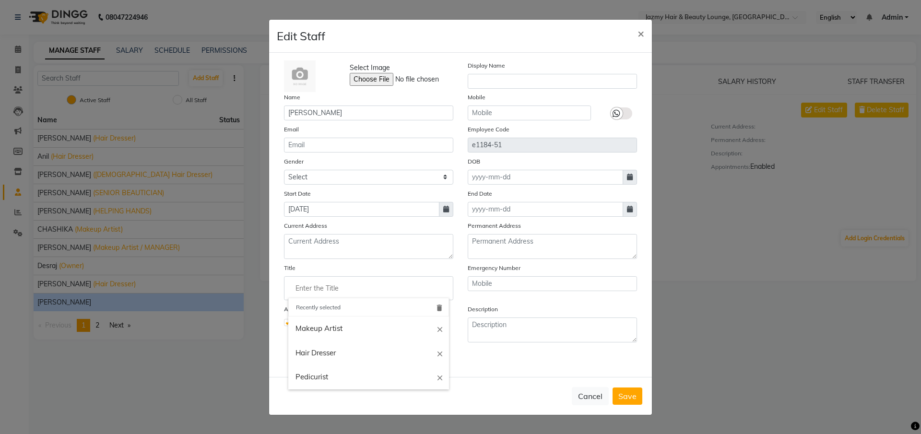
click at [310, 294] on input "Enter the Title" at bounding box center [368, 288] width 161 height 19
click at [317, 330] on link "Makeup Artist" at bounding box center [368, 329] width 161 height 24
click at [373, 281] on input "Makeup Artist" at bounding box center [368, 288] width 161 height 19
type input "Makeup Artist / MANAGER"
click at [633, 393] on div at bounding box center [460, 217] width 921 height 434
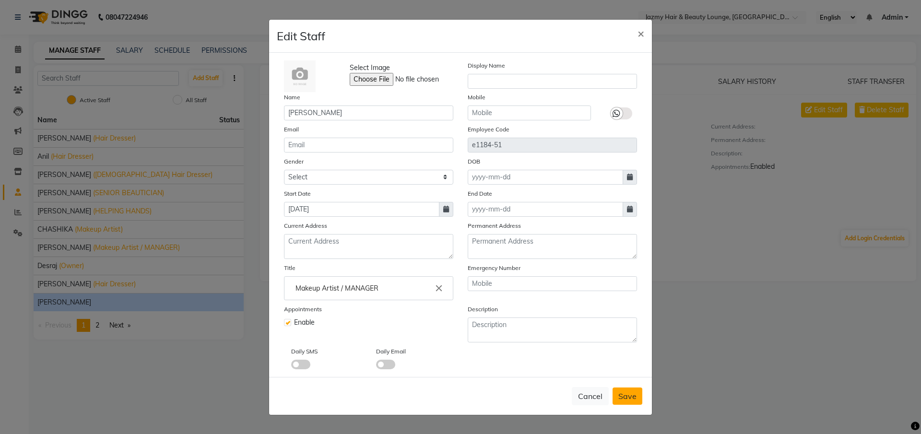
click at [632, 397] on span "Save" at bounding box center [627, 396] width 18 height 10
checkbox input "false"
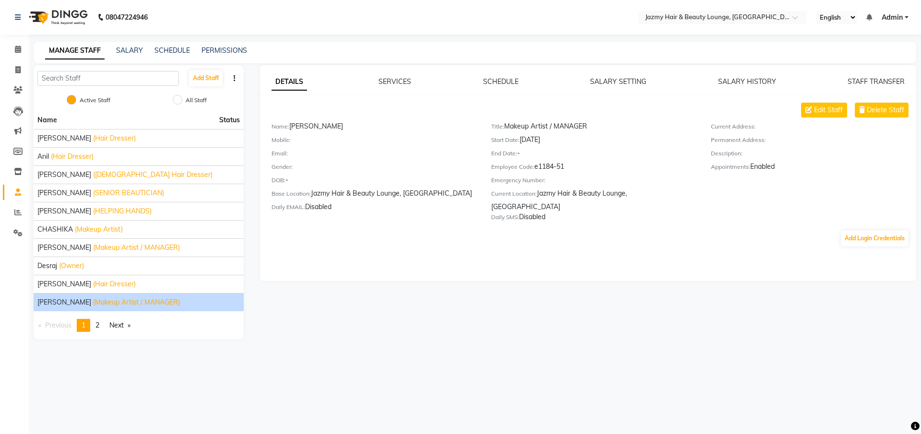
click at [104, 323] on link "page 2" at bounding box center [97, 325] width 13 height 13
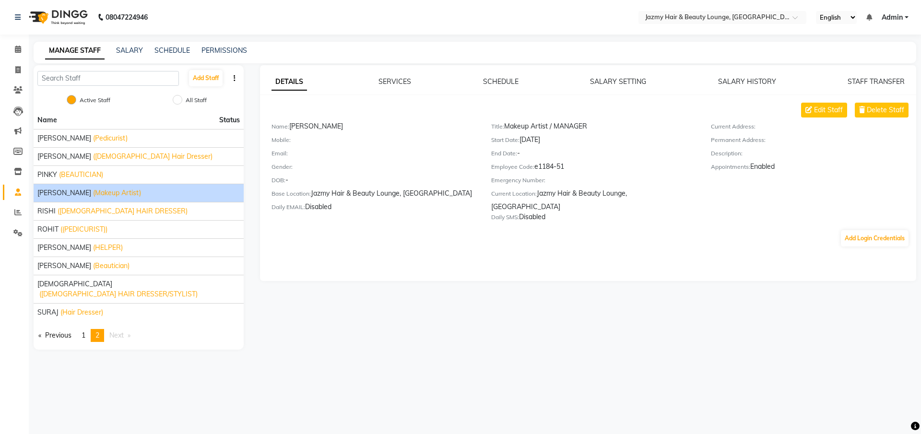
click at [126, 187] on li "[PERSON_NAME] (Makeup Artist)" at bounding box center [139, 193] width 210 height 18
click at [129, 193] on div "[PERSON_NAME] (Makeup Artist)" at bounding box center [138, 193] width 202 height 10
click at [817, 109] on span "Edit Staff" at bounding box center [828, 110] width 29 height 10
select select "[DEMOGRAPHIC_DATA]"
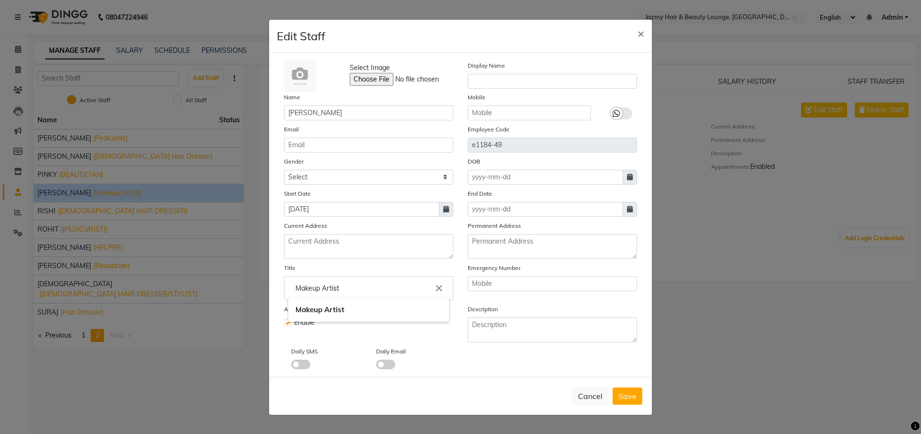
click at [369, 293] on input "Makeup Artist" at bounding box center [368, 288] width 161 height 19
type input "Makeup Artist / MANAGER"
click at [628, 395] on div at bounding box center [460, 217] width 921 height 434
click at [628, 395] on span "Save" at bounding box center [627, 396] width 18 height 10
select select
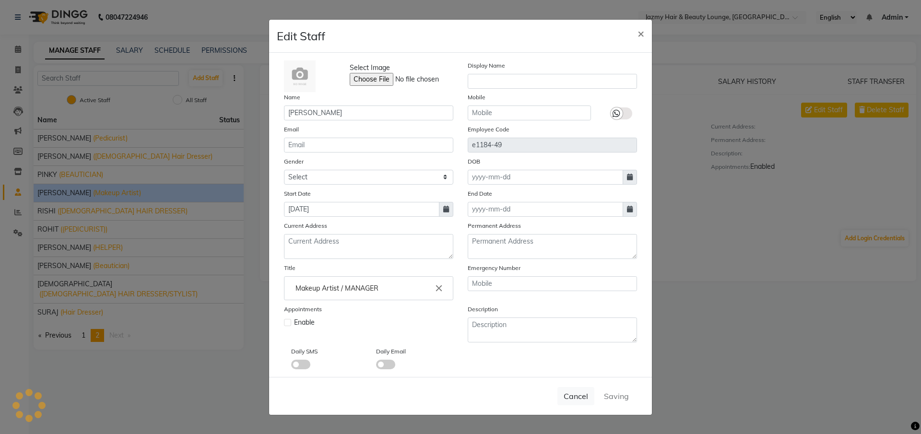
checkbox input "false"
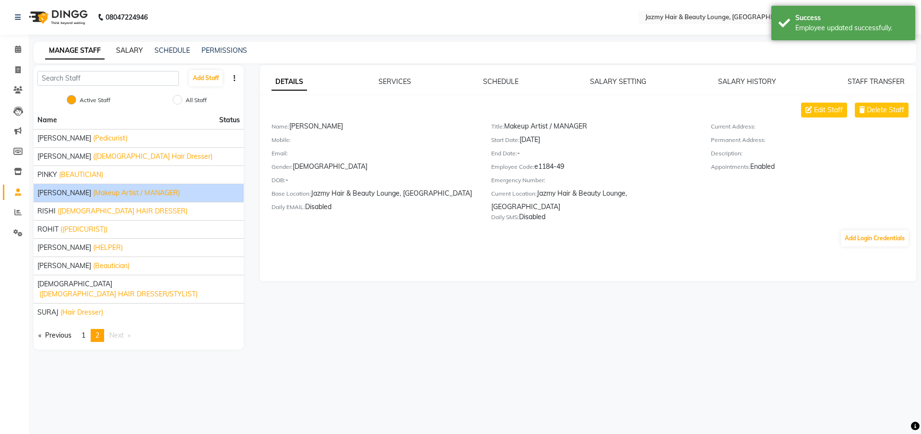
click at [125, 52] on link "SALARY" at bounding box center [129, 50] width 27 height 9
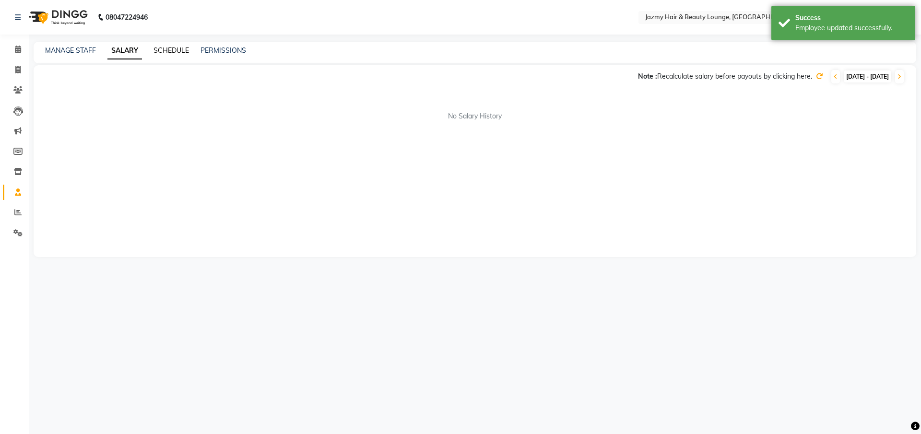
click at [167, 50] on link "SCHEDULE" at bounding box center [171, 50] width 35 height 9
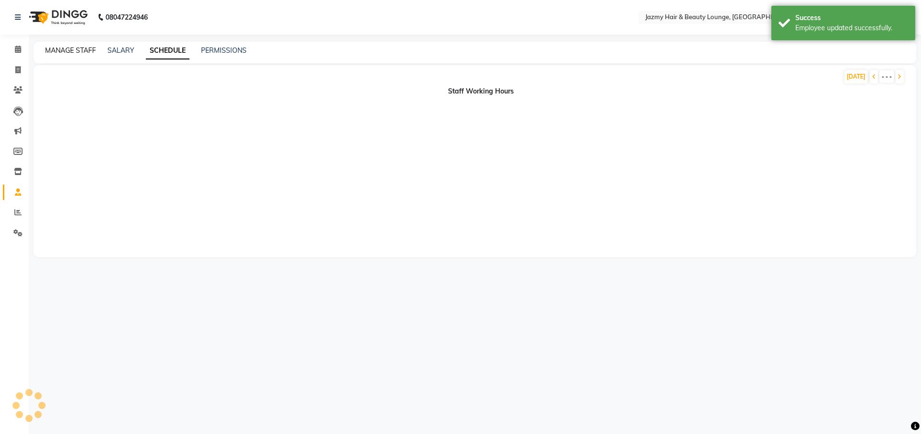
click at [58, 49] on link "MANAGE STAFF" at bounding box center [70, 50] width 51 height 9
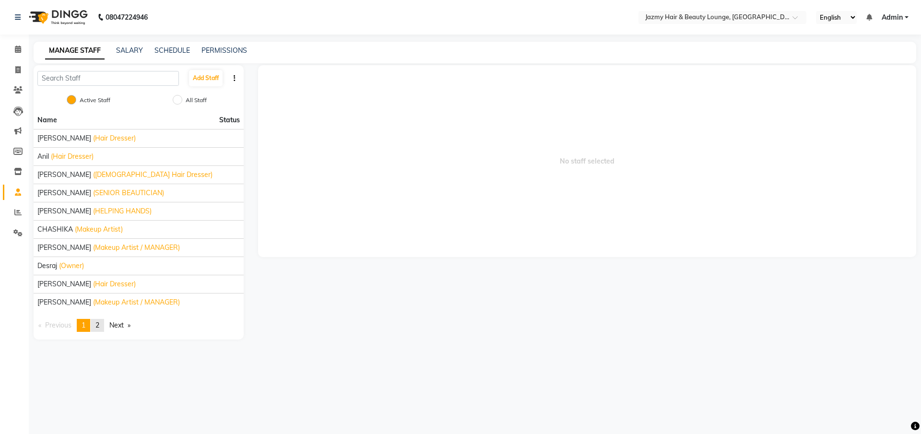
click at [96, 328] on link "page 2" at bounding box center [97, 325] width 13 height 13
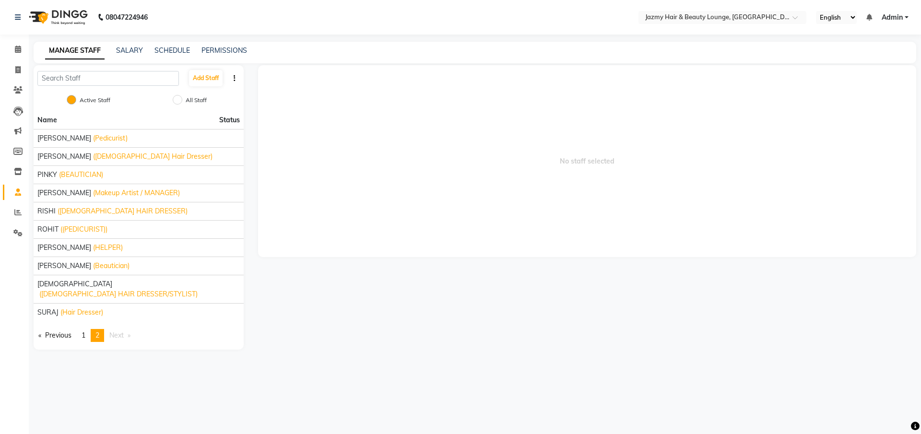
click at [426, 329] on div "No staff selected" at bounding box center [587, 207] width 673 height 284
click at [15, 71] on icon at bounding box center [17, 69] width 5 height 7
select select "service"
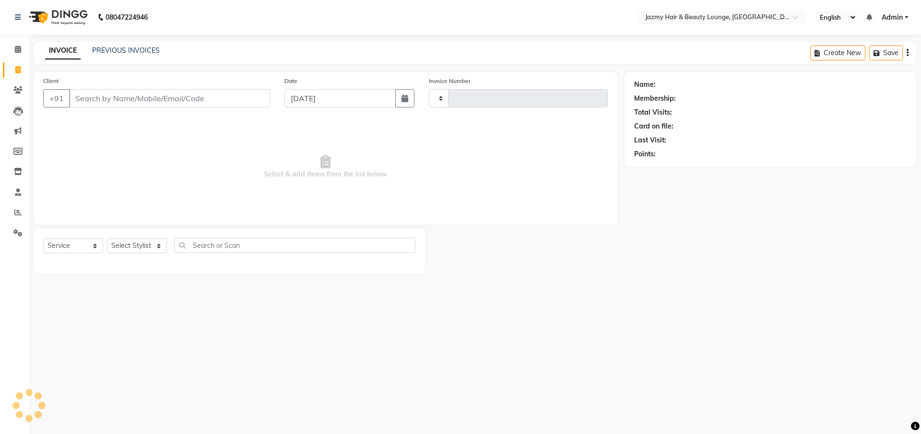
type input "2619"
select select "759"
click at [127, 246] on select "Select Stylist AMIT [PERSON_NAME] [PERSON_NAME] CHASHIKA [PERSON_NAME] [PERSON_…" at bounding box center [137, 245] width 60 height 15
click at [21, 191] on span at bounding box center [18, 192] width 17 height 11
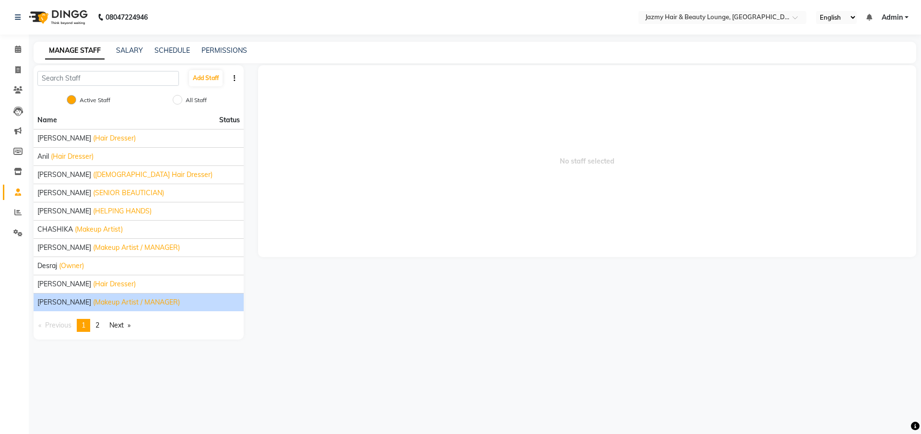
click at [93, 297] on span "(Makeup Artist / MANAGER)" at bounding box center [136, 302] width 87 height 10
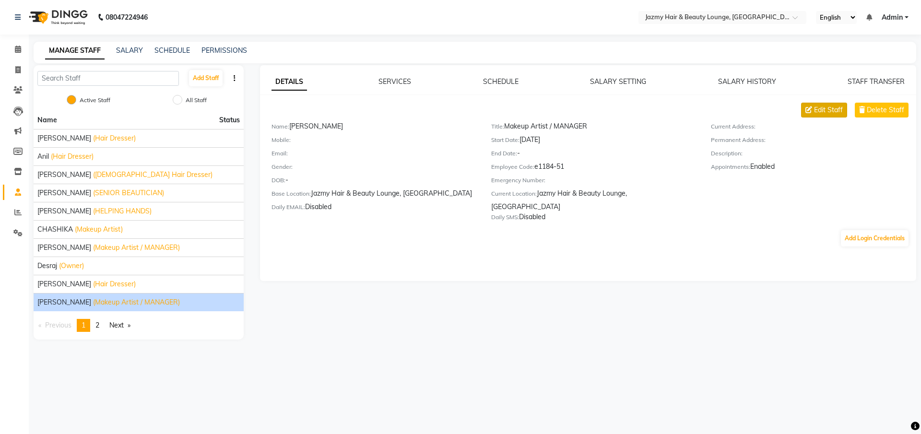
click at [831, 108] on span "Edit Staff" at bounding box center [828, 110] width 29 height 10
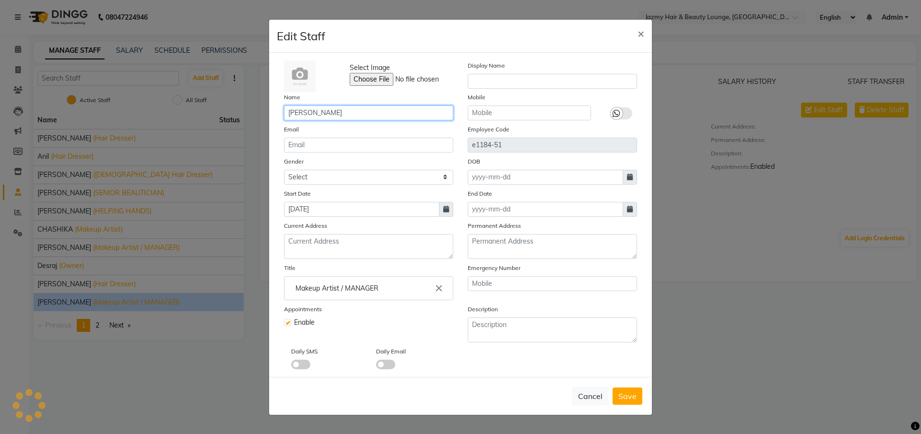
click at [315, 116] on input "[PERSON_NAME]" at bounding box center [368, 113] width 169 height 15
type input "h"
type input "[PERSON_NAME]"
click at [621, 391] on span "Save" at bounding box center [627, 396] width 18 height 10
checkbox input "false"
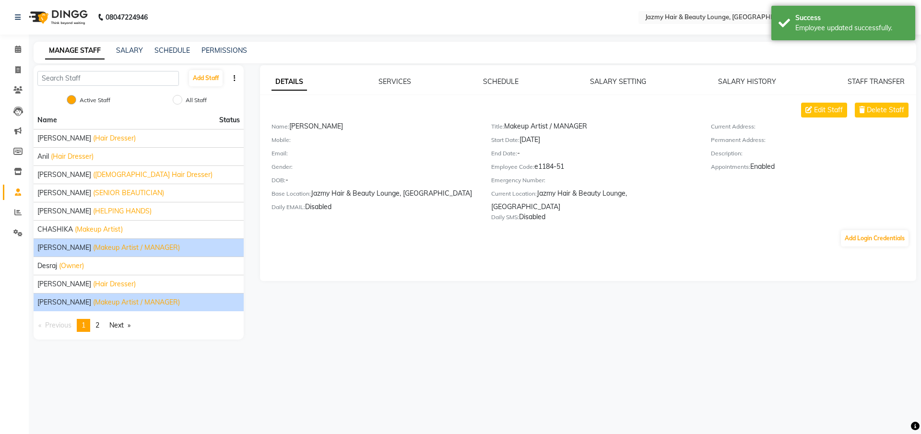
click at [93, 245] on span "(Makeup Artist / MANAGER)" at bounding box center [136, 248] width 87 height 10
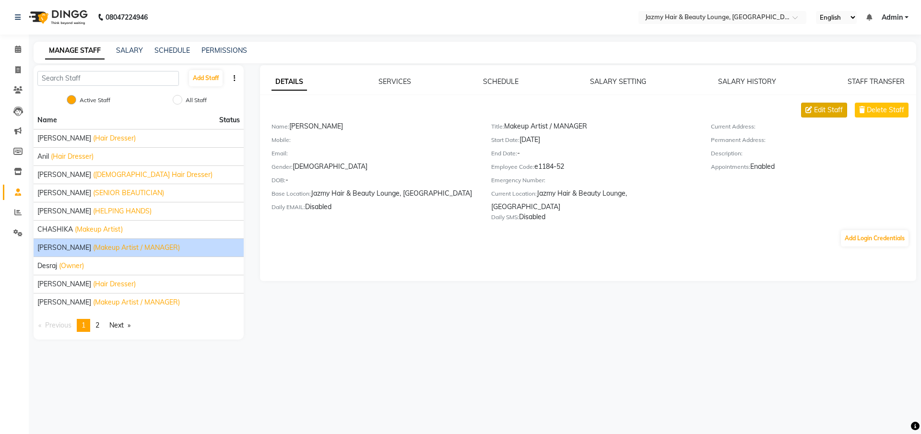
click at [824, 117] on button "Edit Staff" at bounding box center [824, 110] width 46 height 15
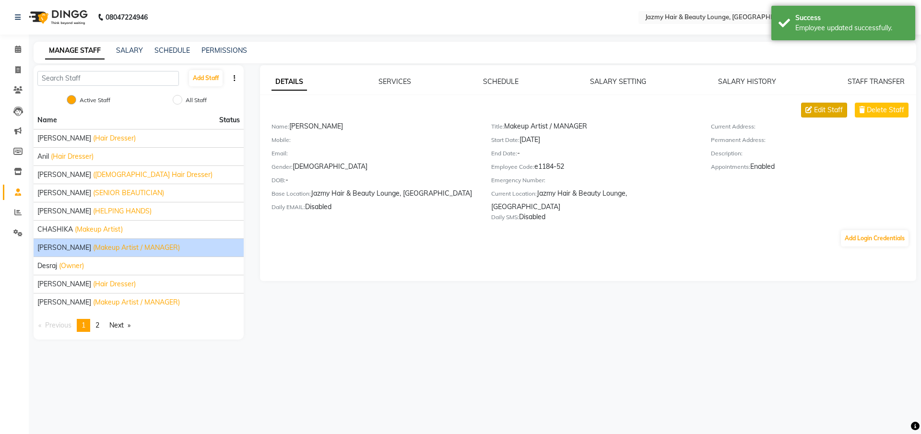
select select "[DEMOGRAPHIC_DATA]"
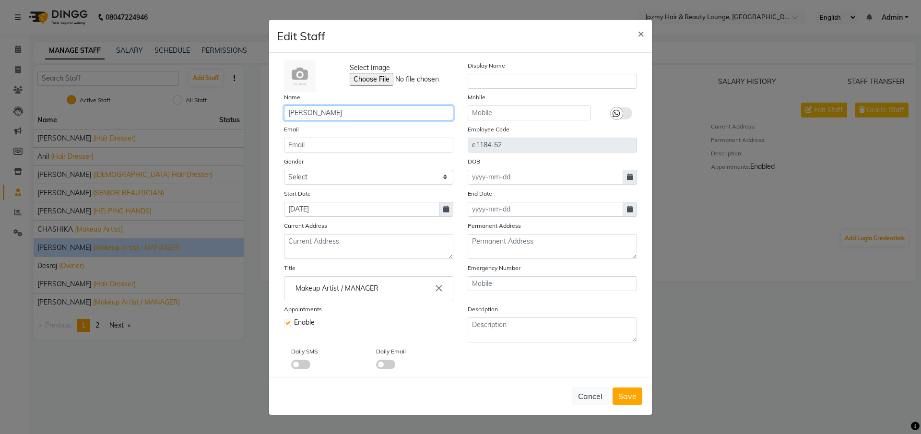
click at [343, 118] on input "[PERSON_NAME]" at bounding box center [368, 113] width 169 height 15
drag, startPoint x: 343, startPoint y: 118, endPoint x: 467, endPoint y: 126, distance: 124.0
click at [455, 127] on div "Select Image Display Name Name [PERSON_NAME] Mobile Email Employee Code e1184-5…" at bounding box center [460, 214] width 367 height 309
type input "[PERSON_NAME]"
click at [628, 398] on span "Save" at bounding box center [627, 396] width 18 height 10
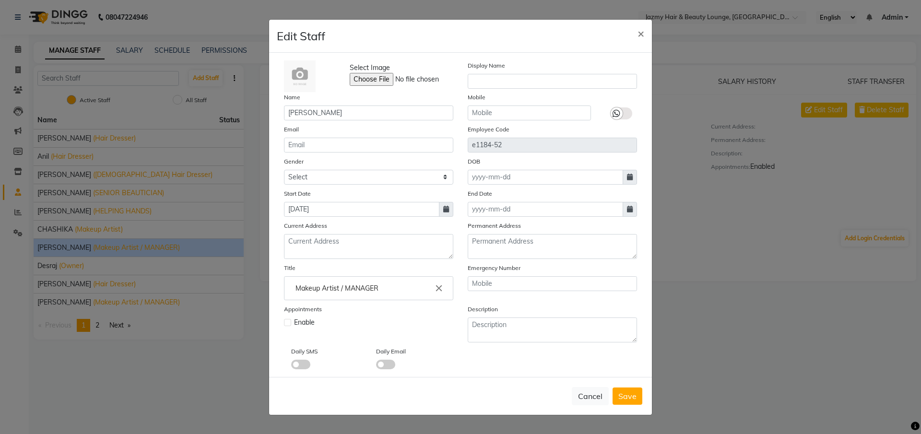
select select
checkbox input "false"
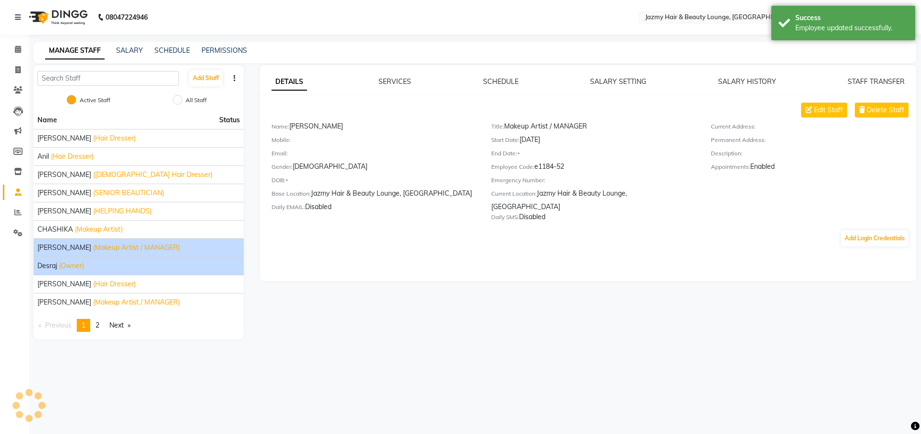
click at [69, 266] on span "(Owner)" at bounding box center [71, 266] width 25 height 10
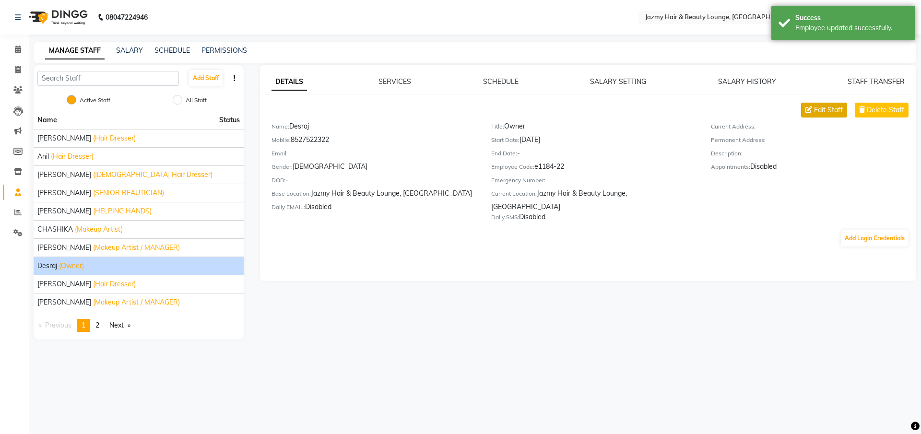
click at [813, 106] on button "Edit Staff" at bounding box center [824, 110] width 46 height 15
select select "[DEMOGRAPHIC_DATA]"
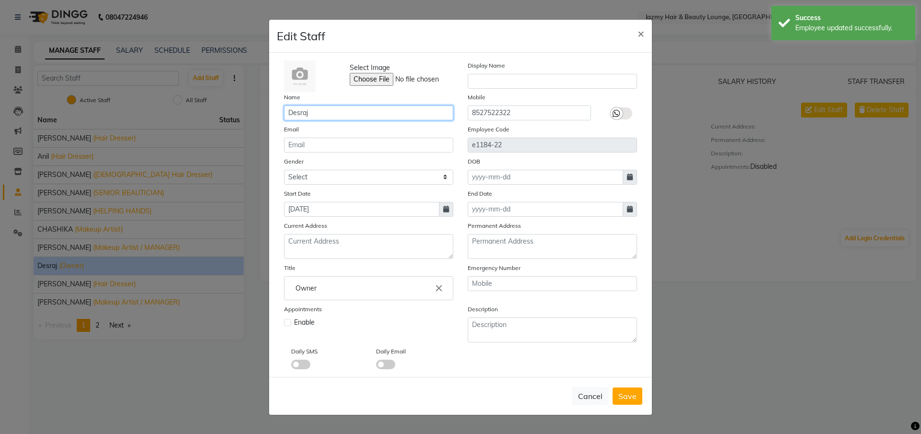
click at [329, 112] on input "Desraj" at bounding box center [368, 113] width 169 height 15
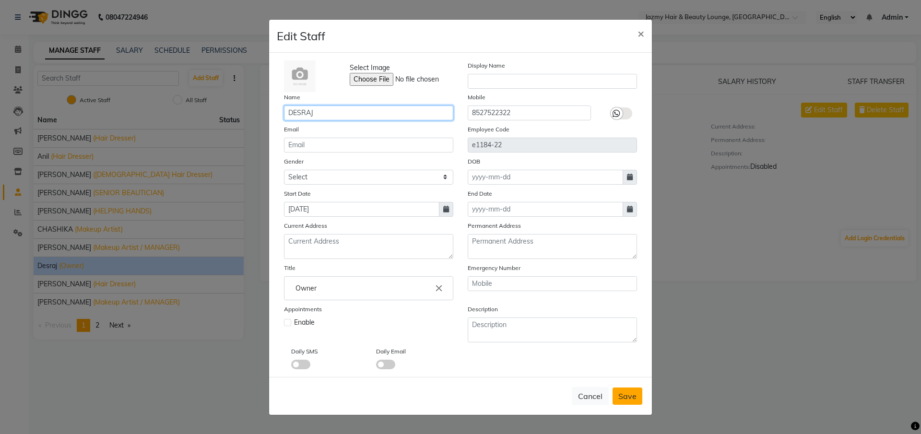
type input "DESRAJ"
click at [629, 389] on button "Save" at bounding box center [628, 396] width 30 height 17
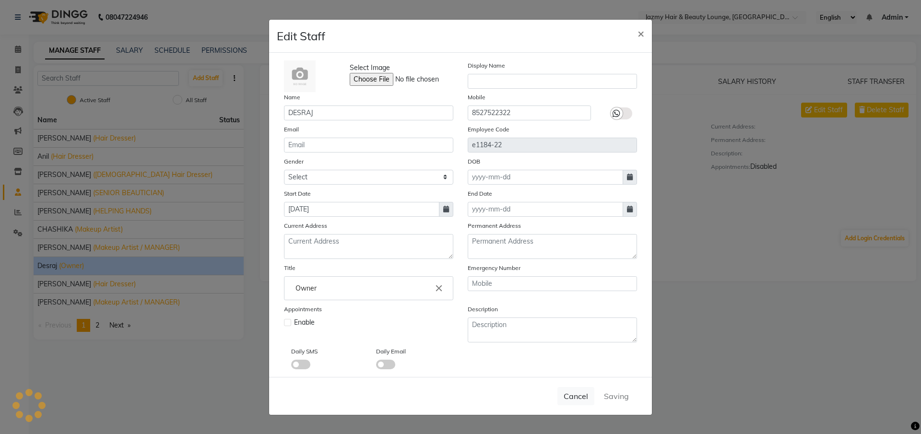
select select
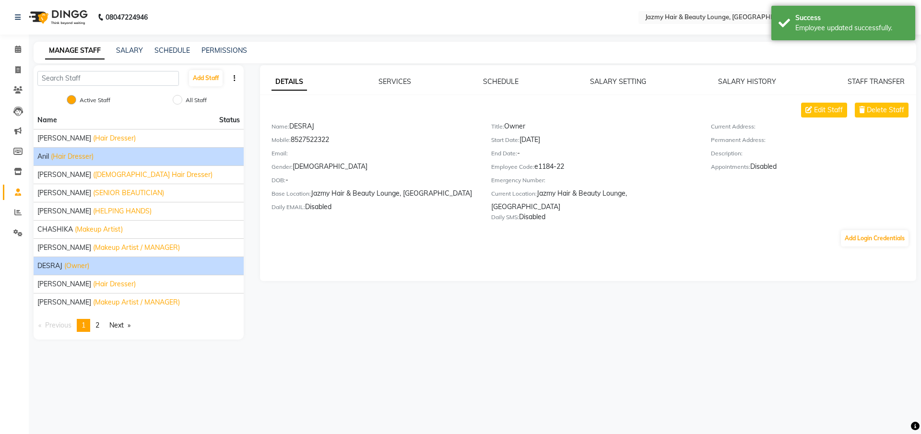
click at [171, 155] on div "Anil (Hair Dresser)" at bounding box center [138, 157] width 202 height 10
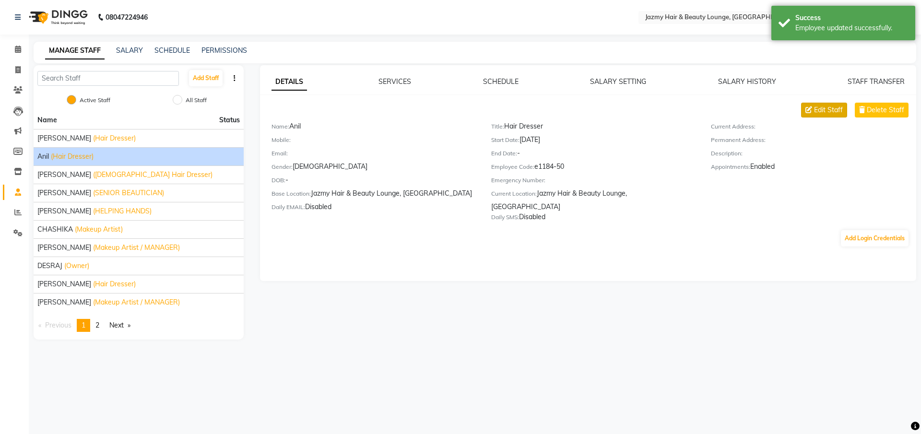
click at [809, 110] on icon at bounding box center [808, 109] width 7 height 7
select select "[DEMOGRAPHIC_DATA]"
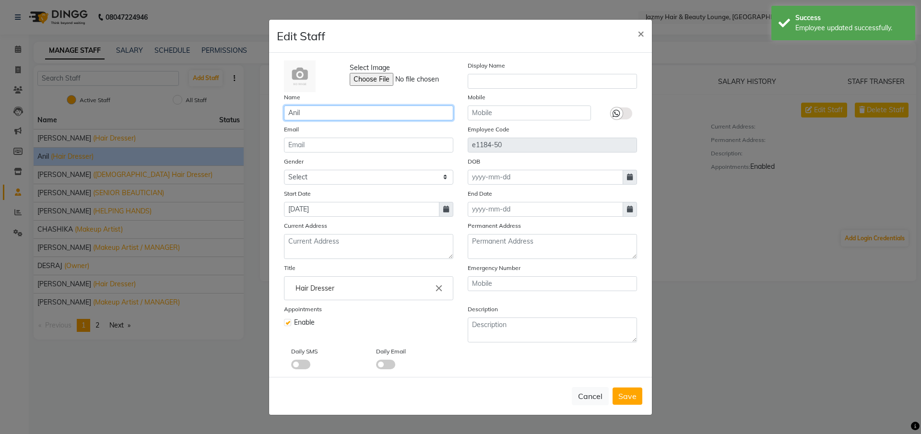
click at [334, 116] on input "Anil" at bounding box center [368, 113] width 169 height 15
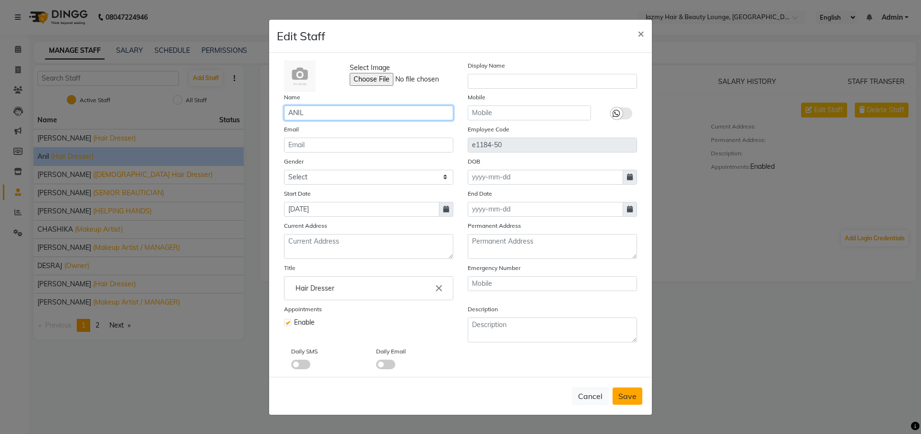
type input "ANIL"
click at [634, 391] on span "Save" at bounding box center [627, 396] width 18 height 10
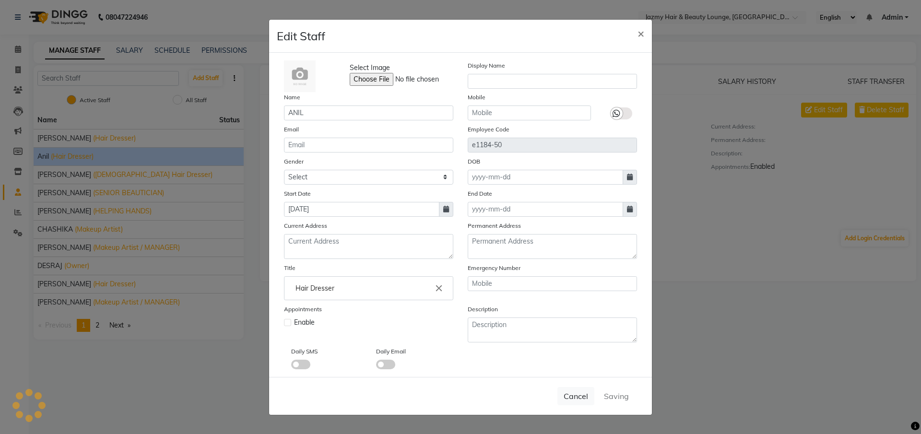
select select
checkbox input "false"
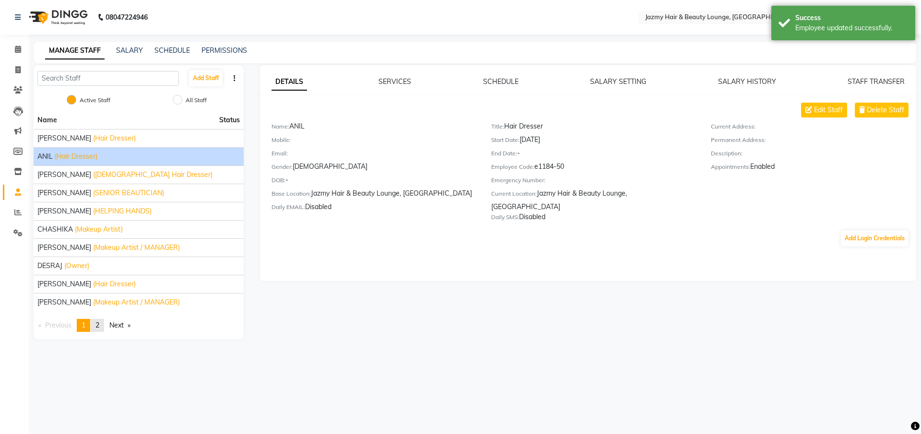
click at [102, 322] on link "page 2" at bounding box center [97, 325] width 13 height 13
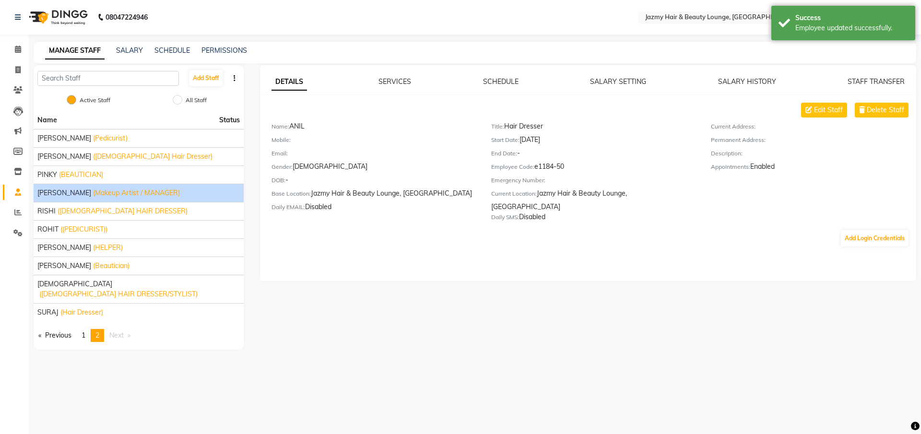
click at [98, 195] on span "(Makeup Artist / MANAGER)" at bounding box center [136, 193] width 87 height 10
click at [820, 112] on span "Edit Staff" at bounding box center [828, 110] width 29 height 10
select select "[DEMOGRAPHIC_DATA]"
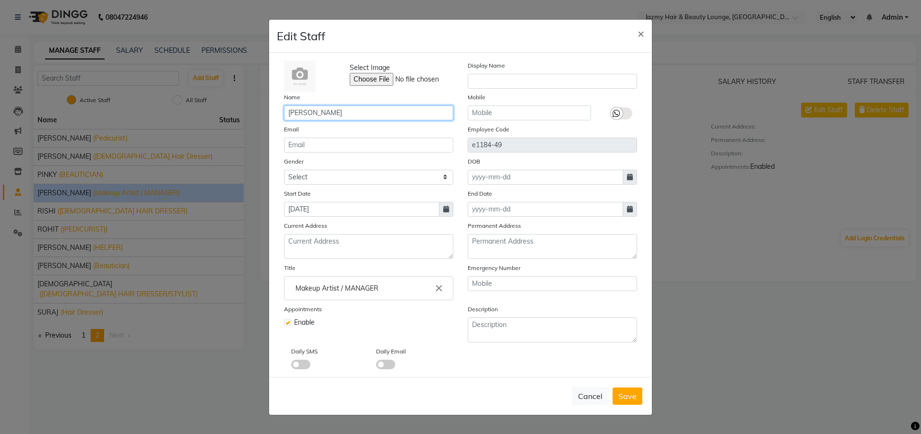
click at [397, 116] on input "[PERSON_NAME]" at bounding box center [368, 113] width 169 height 15
type input "[PERSON_NAME]"
click at [615, 393] on button "Save" at bounding box center [628, 396] width 30 height 17
select select
checkbox input "false"
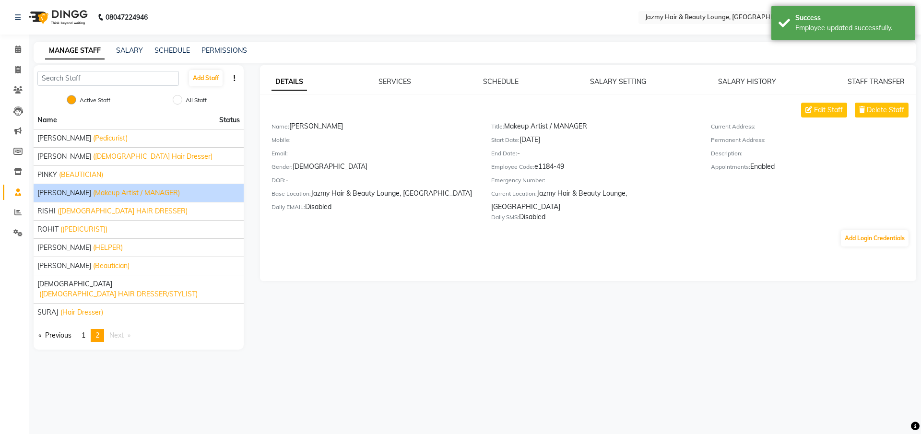
click at [502, 394] on div "08047224946 Select Location × Jazmy Hair & Beauty Lounge, [GEOGRAPHIC_DATA] Eng…" at bounding box center [460, 217] width 921 height 434
click at [17, 70] on icon at bounding box center [17, 69] width 5 height 7
select select "service"
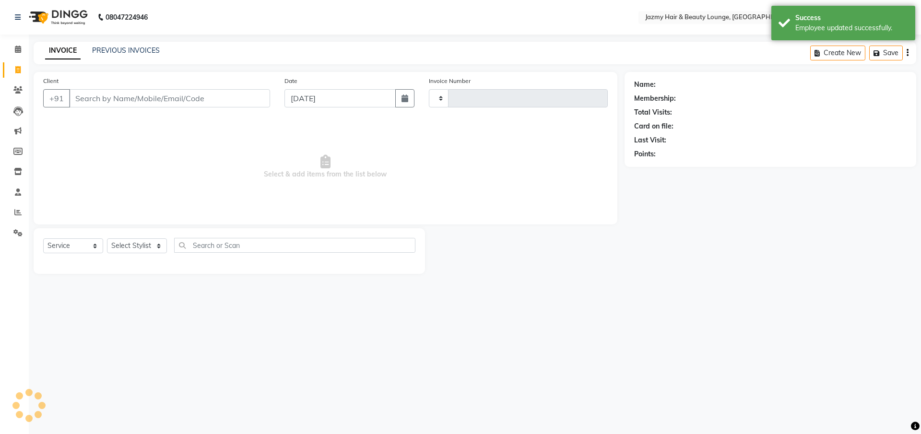
type input "2619"
select select "759"
click at [161, 243] on select "Select Stylist" at bounding box center [137, 245] width 60 height 15
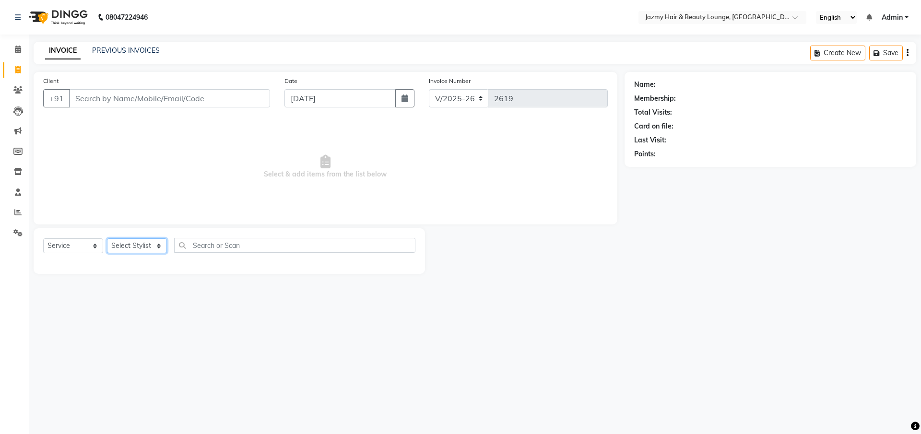
click at [143, 249] on select "Select Stylist AMIT [PERSON_NAME] [PERSON_NAME] CHASHIKA [PERSON_NAME] [PERSON_…" at bounding box center [137, 245] width 60 height 15
click at [149, 95] on input "Client" at bounding box center [169, 98] width 201 height 18
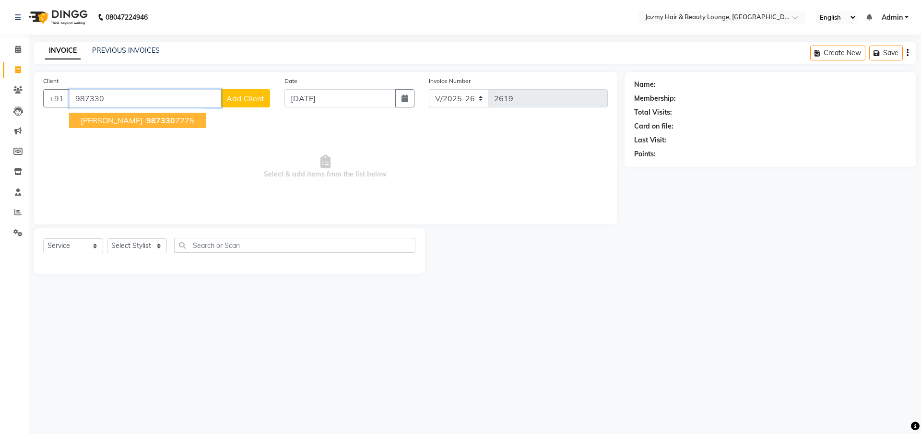
click at [144, 123] on ngb-highlight "987330 7225" at bounding box center [169, 121] width 50 height 10
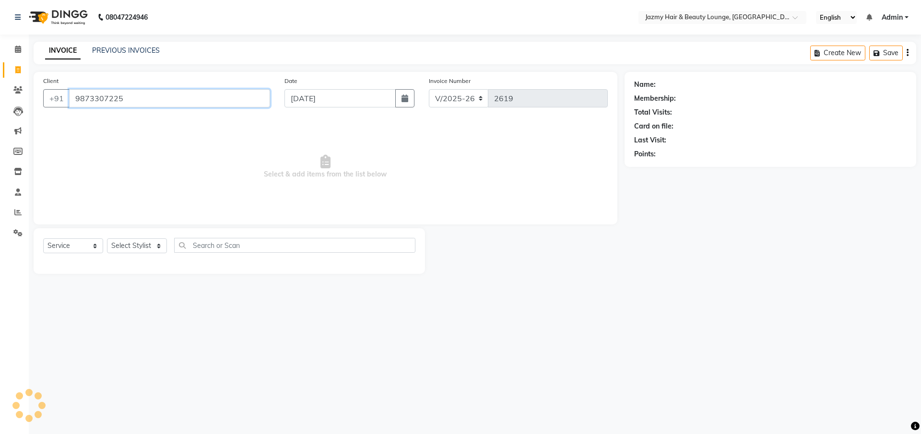
type input "9873307225"
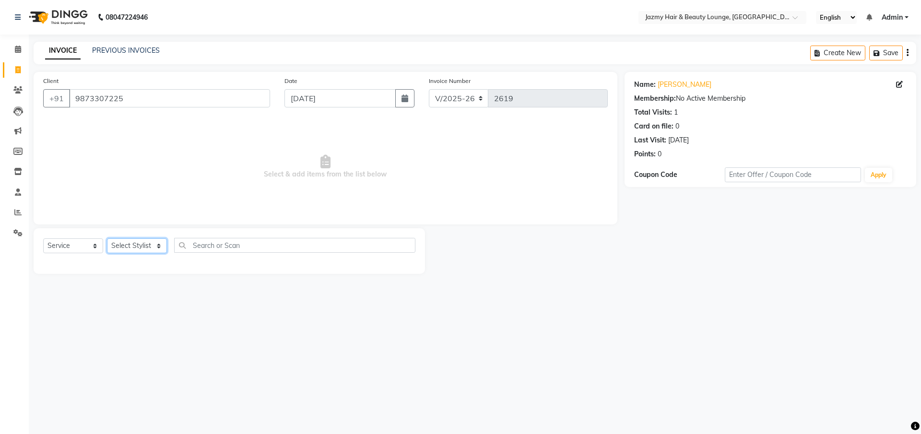
click at [125, 248] on select "Select Stylist AMIT [PERSON_NAME] [PERSON_NAME] CHASHIKA [PERSON_NAME] [PERSON_…" at bounding box center [137, 245] width 60 height 15
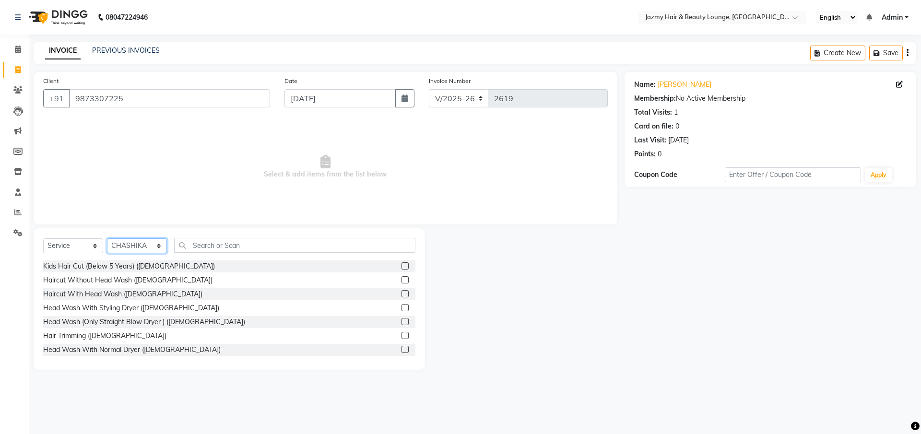
click at [134, 244] on select "Select Stylist AMIT [PERSON_NAME] [PERSON_NAME] CHASHIKA [PERSON_NAME] [PERSON_…" at bounding box center [137, 245] width 60 height 15
select select "14797"
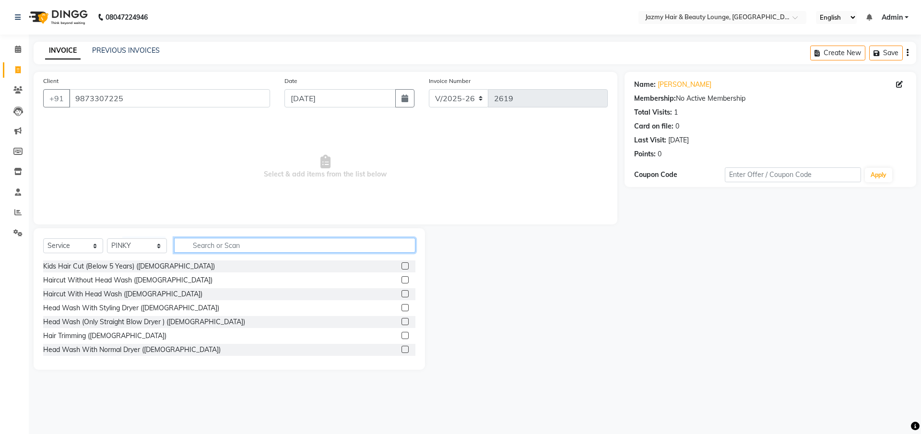
click at [204, 246] on input "text" at bounding box center [294, 245] width 241 height 15
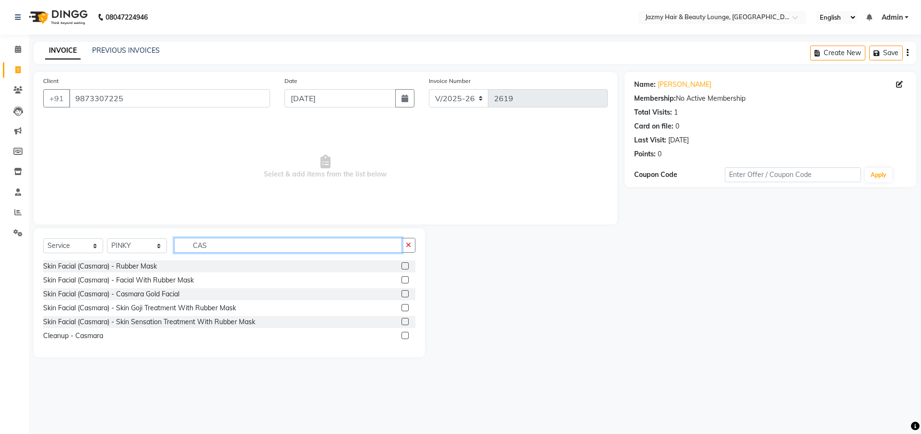
type input "CAS"
click at [403, 278] on label at bounding box center [405, 279] width 7 height 7
click at [403, 278] on input "checkbox" at bounding box center [405, 280] width 6 height 6
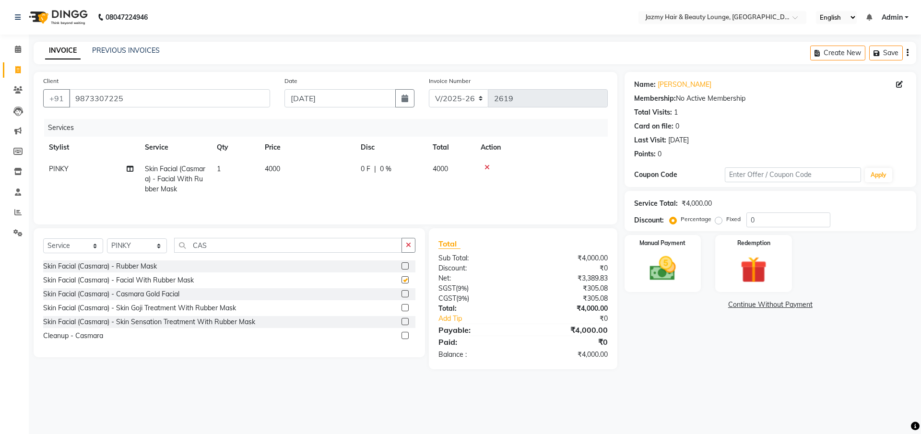
checkbox input "false"
click at [235, 254] on div "Select Service Product Membership Package Voucher Prepaid Gift Card Select Styl…" at bounding box center [229, 249] width 372 height 23
click at [234, 247] on input "CAS" at bounding box center [288, 245] width 228 height 15
type input "C"
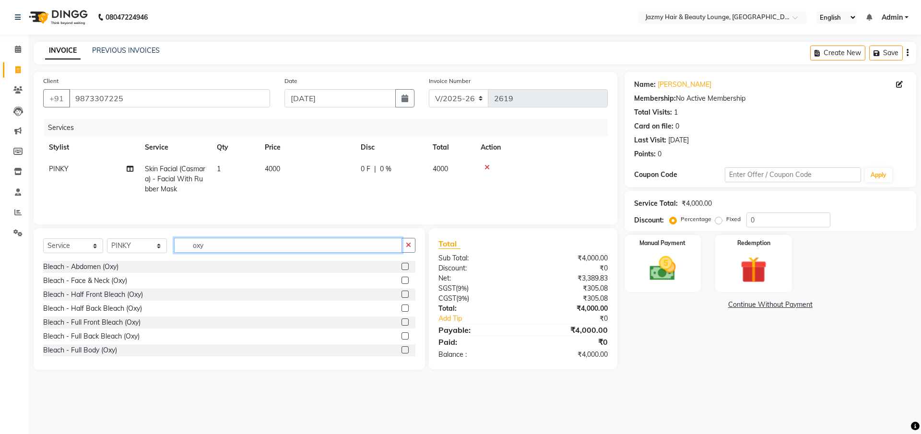
scroll to position [113, 0]
type input "oxy"
click at [402, 348] on label at bounding box center [405, 347] width 7 height 7
click at [402, 348] on input "checkbox" at bounding box center [405, 348] width 6 height 6
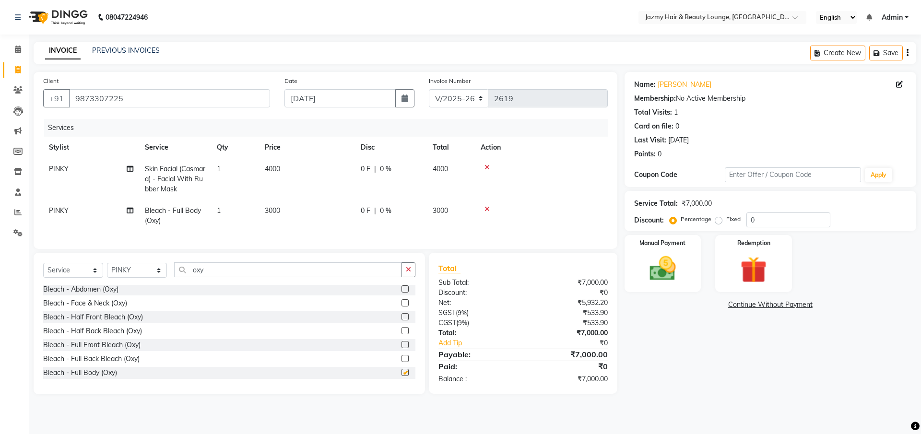
checkbox input "false"
click at [223, 271] on input "oxy" at bounding box center [288, 269] width 228 height 15
click at [220, 276] on input "oxy" at bounding box center [288, 269] width 228 height 15
type input "o"
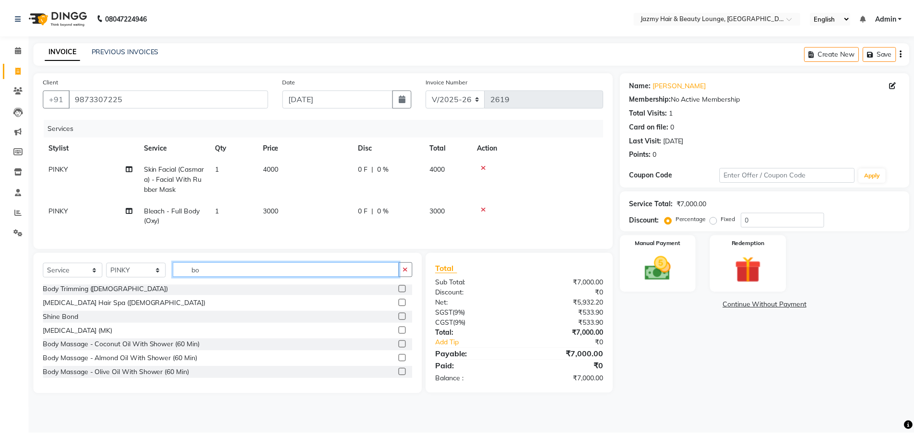
scroll to position [0, 0]
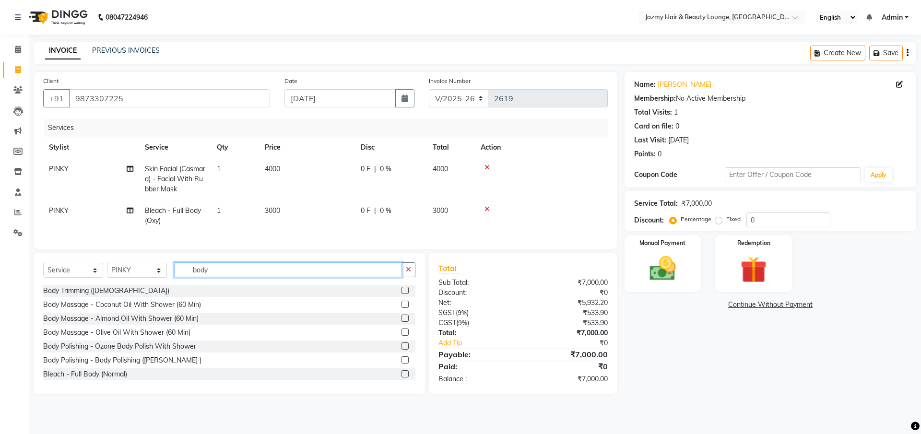
type input "body"
click at [402, 350] on label at bounding box center [405, 346] width 7 height 7
click at [402, 350] on input "checkbox" at bounding box center [405, 346] width 6 height 6
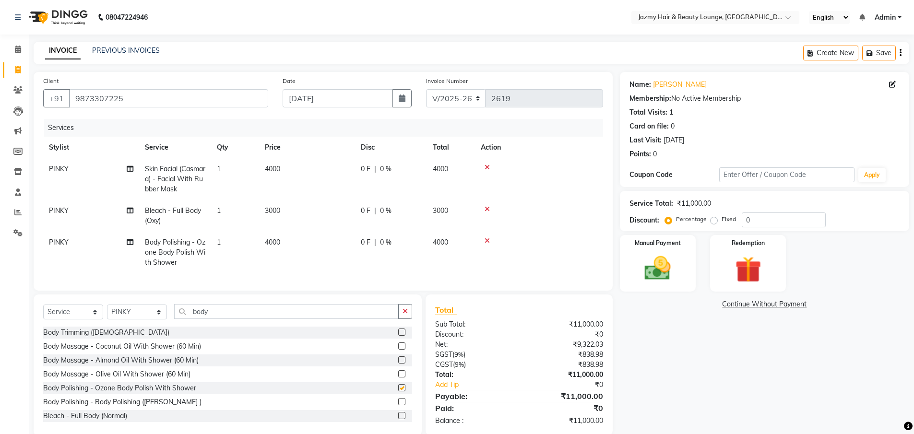
checkbox input "false"
click at [698, 347] on div "Name: [PERSON_NAME] Membership: No Active Membership Total Visits: 1 Card on fi…" at bounding box center [768, 254] width 296 height 364
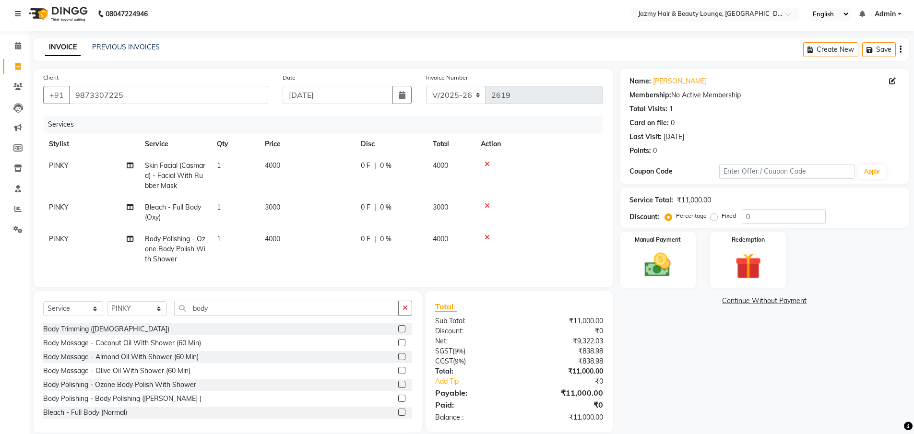
scroll to position [4, 0]
click at [60, 211] on td "PINKY" at bounding box center [91, 212] width 96 height 32
select select "14797"
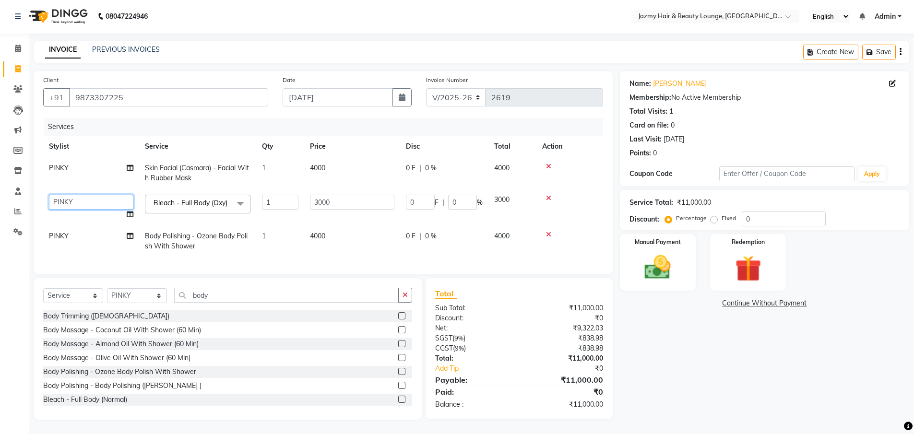
click at [64, 199] on select "AMIT [PERSON_NAME] [PERSON_NAME] CHASHIKA [PERSON_NAME] [PERSON_NAME] [PERSON_N…" at bounding box center [91, 202] width 84 height 15
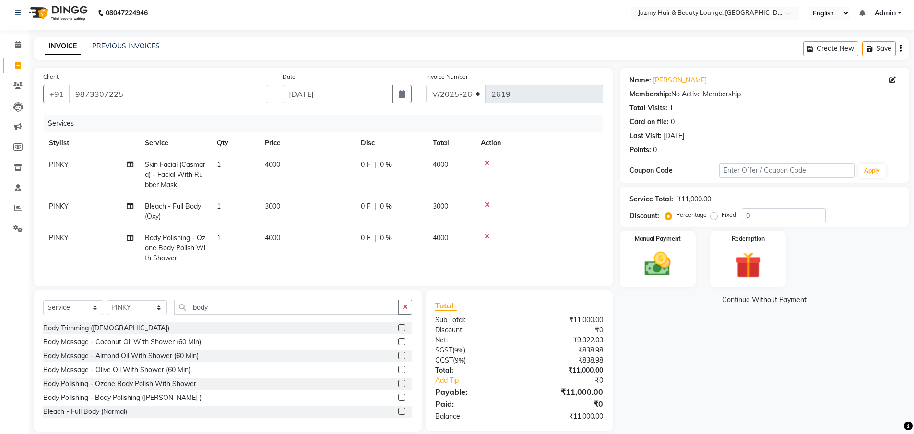
scroll to position [6, 0]
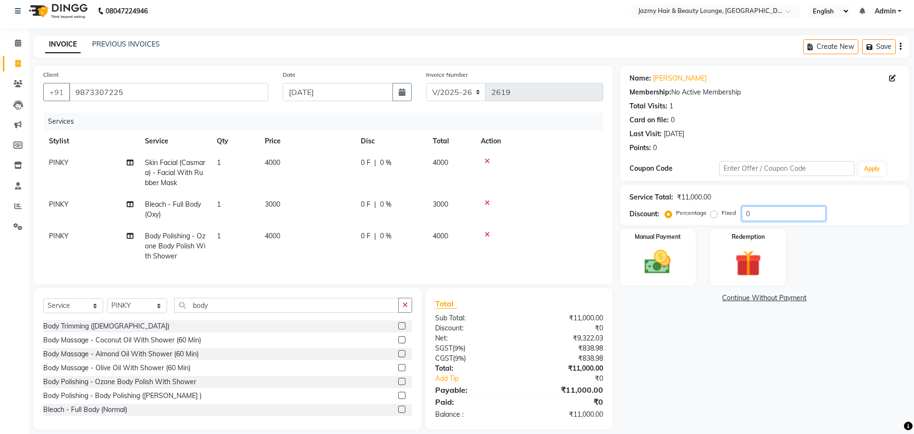
click at [742, 212] on input "0" at bounding box center [784, 213] width 84 height 15
type input "20"
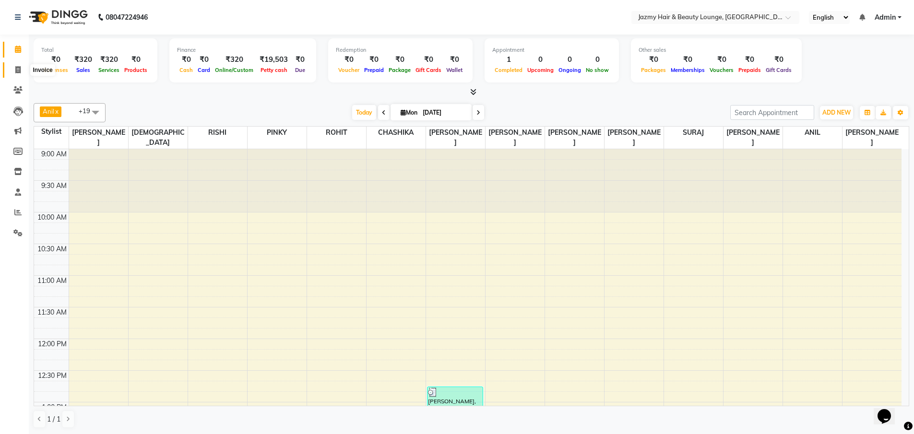
click at [20, 73] on span at bounding box center [18, 70] width 17 height 11
select select "service"
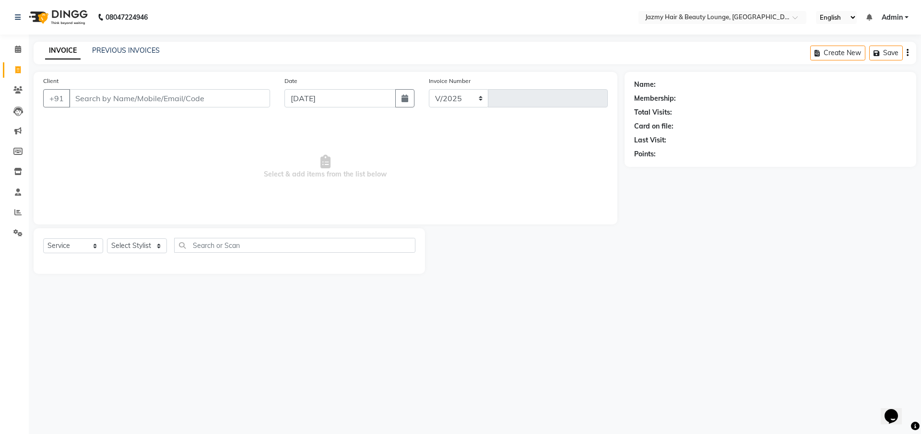
select select "759"
type input "2619"
